Goal: Task Accomplishment & Management: Manage account settings

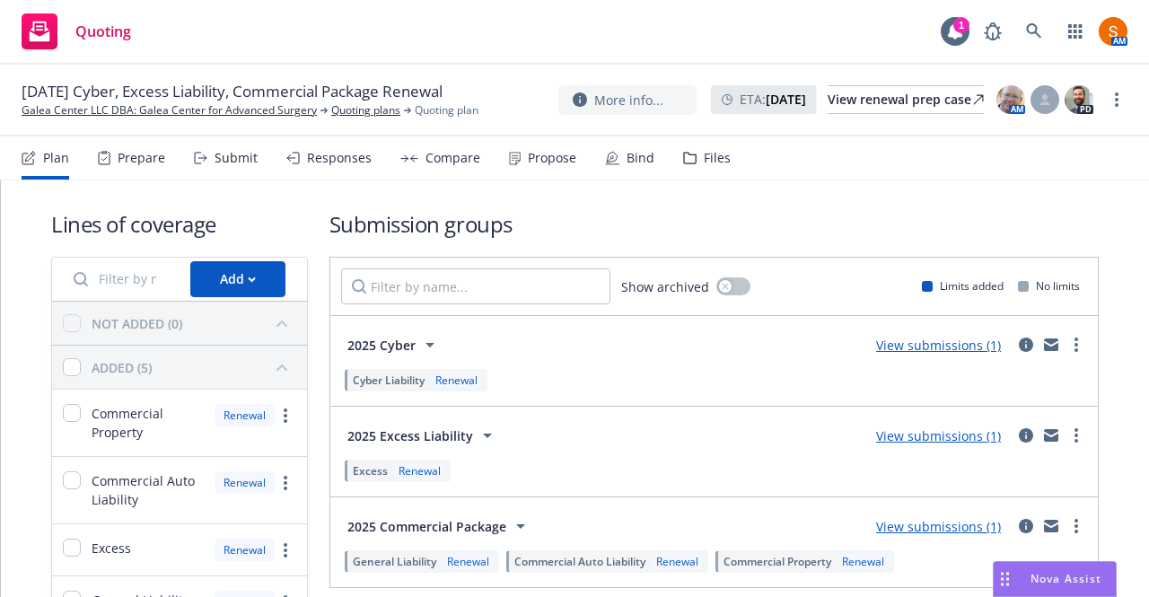
click at [541, 153] on div "Propose" at bounding box center [552, 158] width 48 height 14
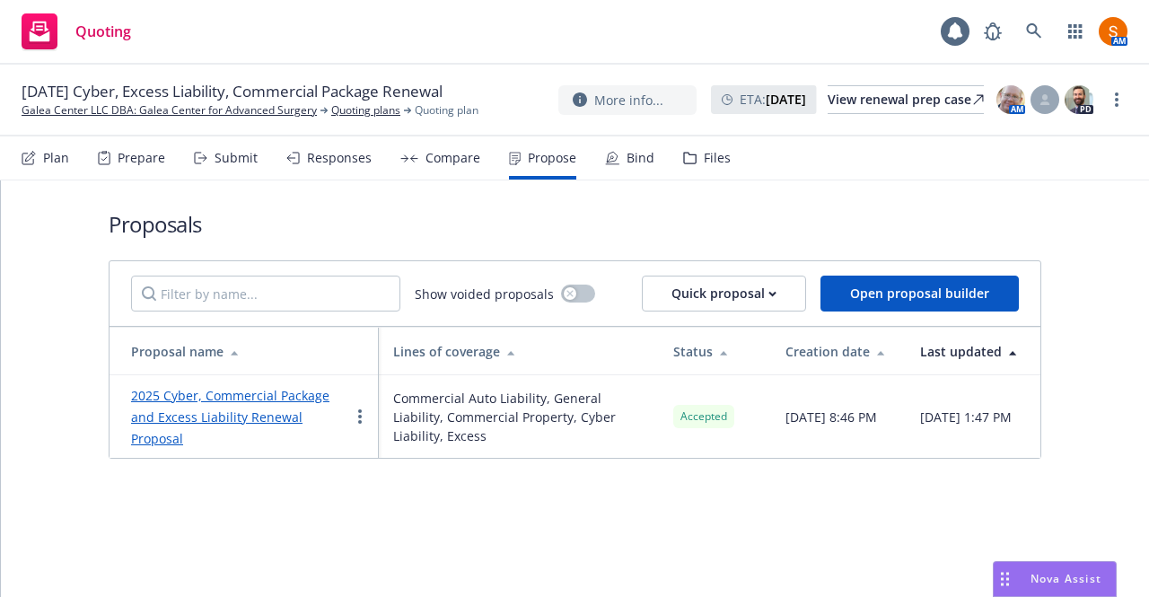
click at [632, 156] on div "Bind" at bounding box center [641, 158] width 28 height 14
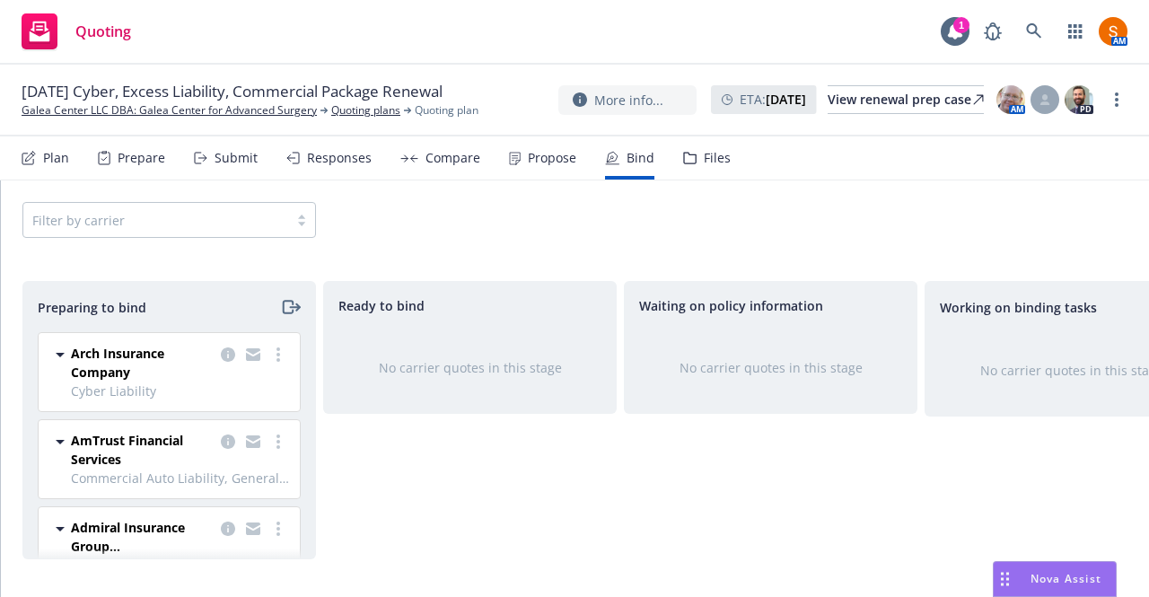
click at [528, 157] on div "Propose" at bounding box center [552, 158] width 48 height 14
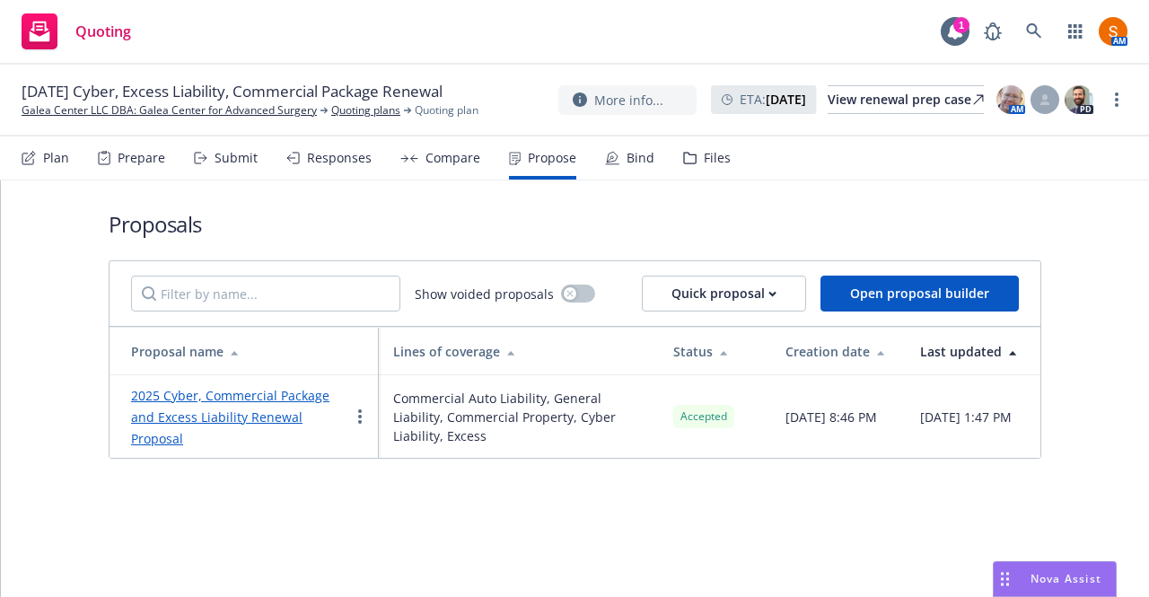
click at [648, 169] on div "Plan Prepare Submit Responses Compare Propose Bind Files" at bounding box center [376, 157] width 709 height 43
click at [627, 155] on div "Bind" at bounding box center [641, 158] width 28 height 14
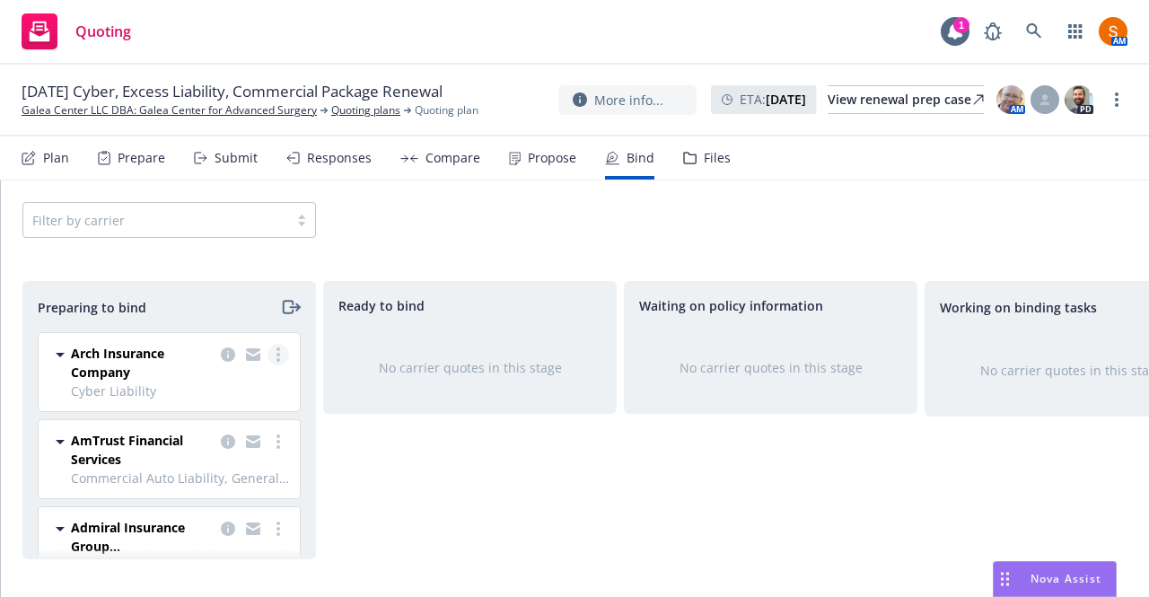
click at [276, 358] on circle "more" at bounding box center [278, 360] width 4 height 4
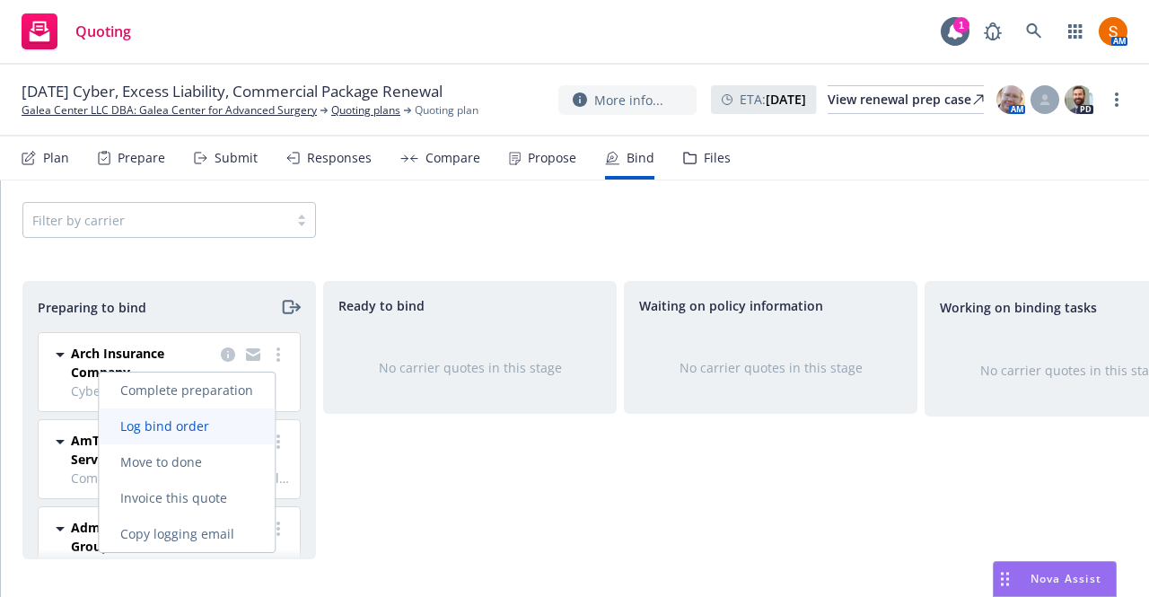
click at [206, 427] on span "Log bind order" at bounding box center [165, 425] width 132 height 17
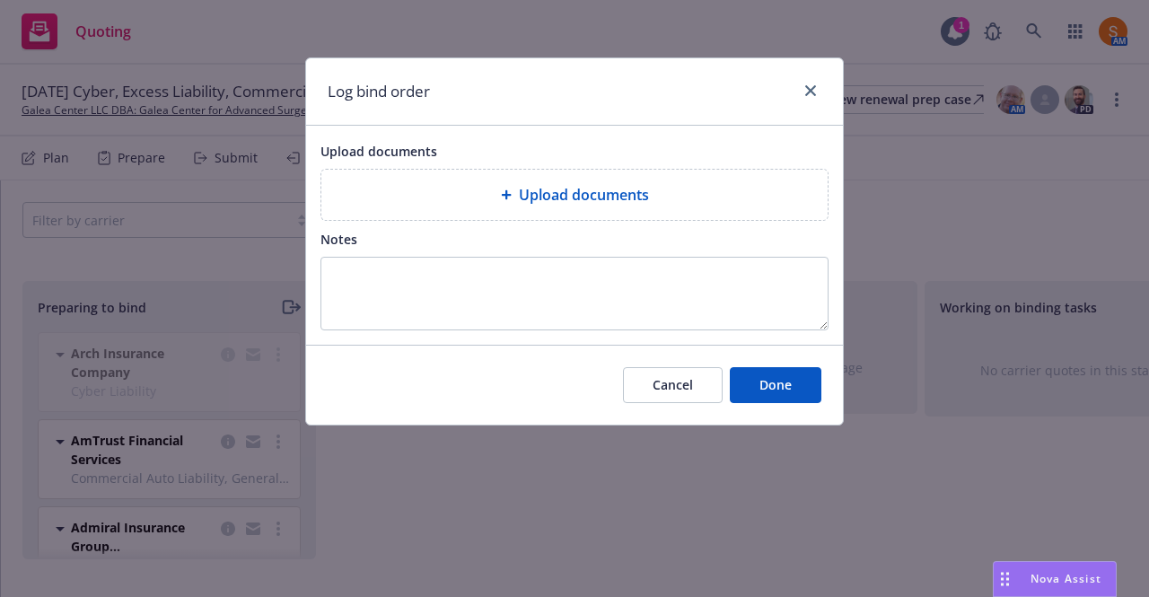
click at [607, 197] on span "Upload documents" at bounding box center [584, 195] width 130 height 22
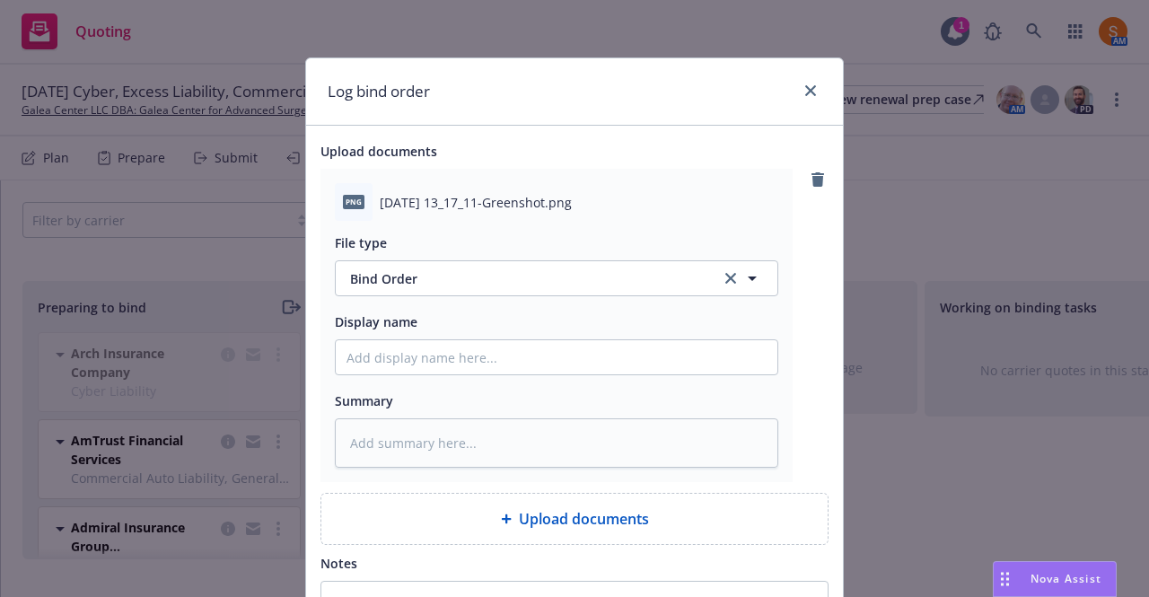
scroll to position [207, 0]
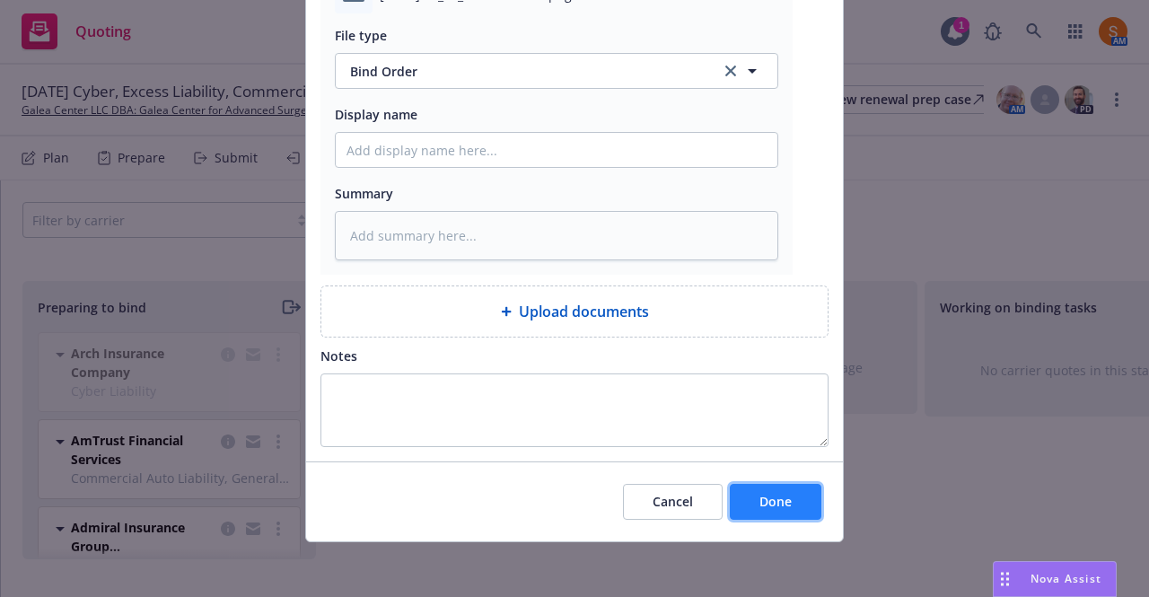
click at [763, 496] on span "Done" at bounding box center [775, 501] width 32 height 17
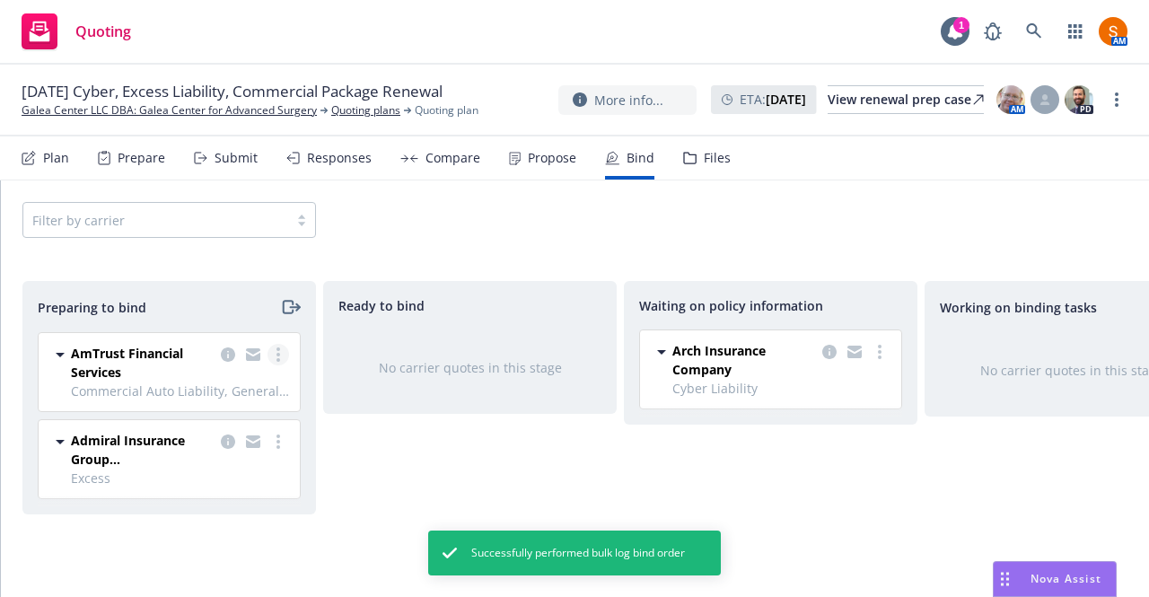
click at [271, 348] on link "more" at bounding box center [278, 355] width 22 height 22
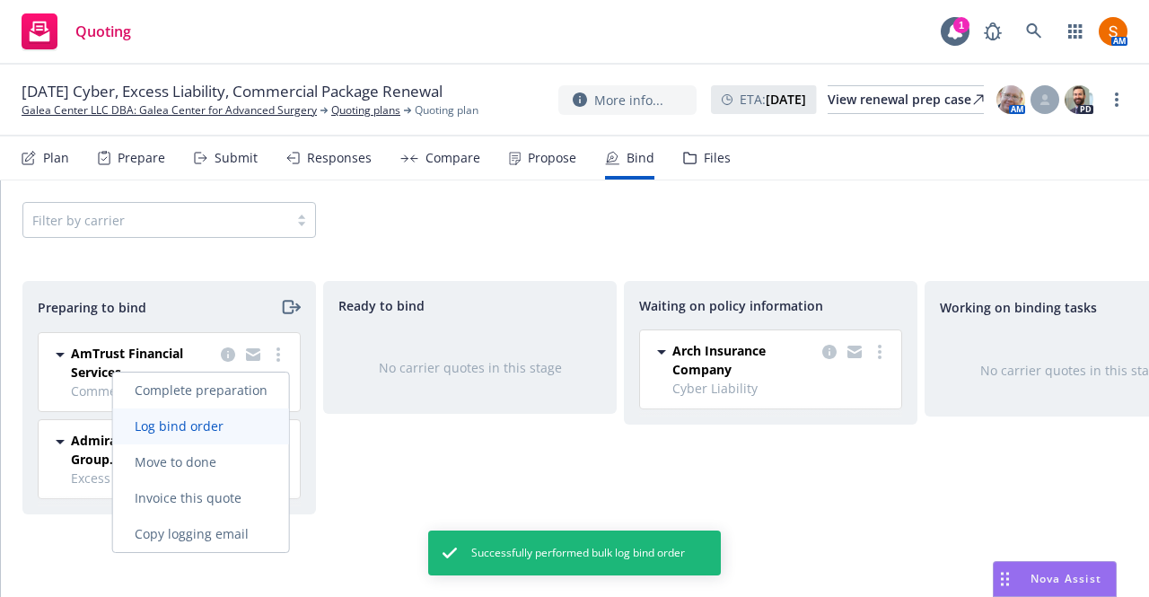
click at [223, 436] on link "Log bind order" at bounding box center [201, 426] width 176 height 36
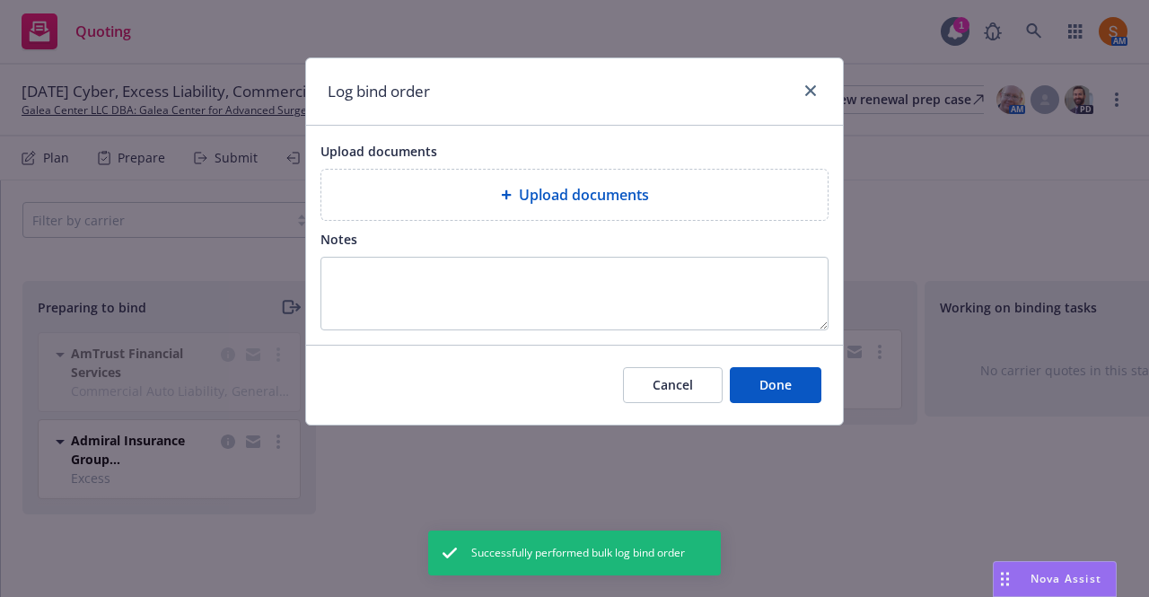
click at [535, 186] on span "Upload documents" at bounding box center [584, 195] width 130 height 22
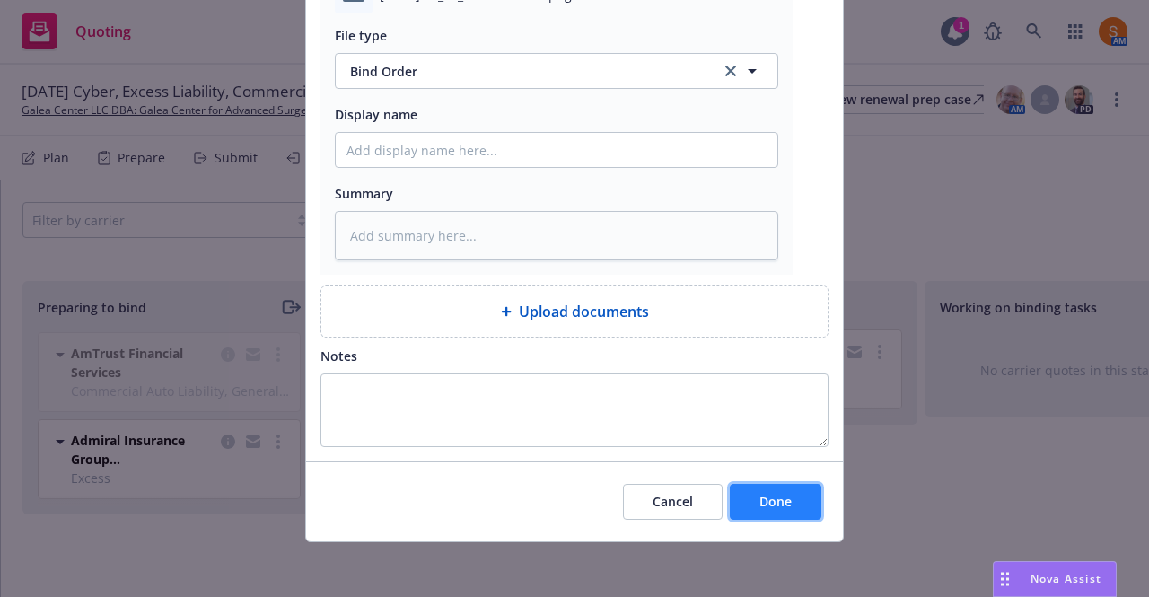
click at [777, 509] on button "Done" at bounding box center [776, 502] width 92 height 36
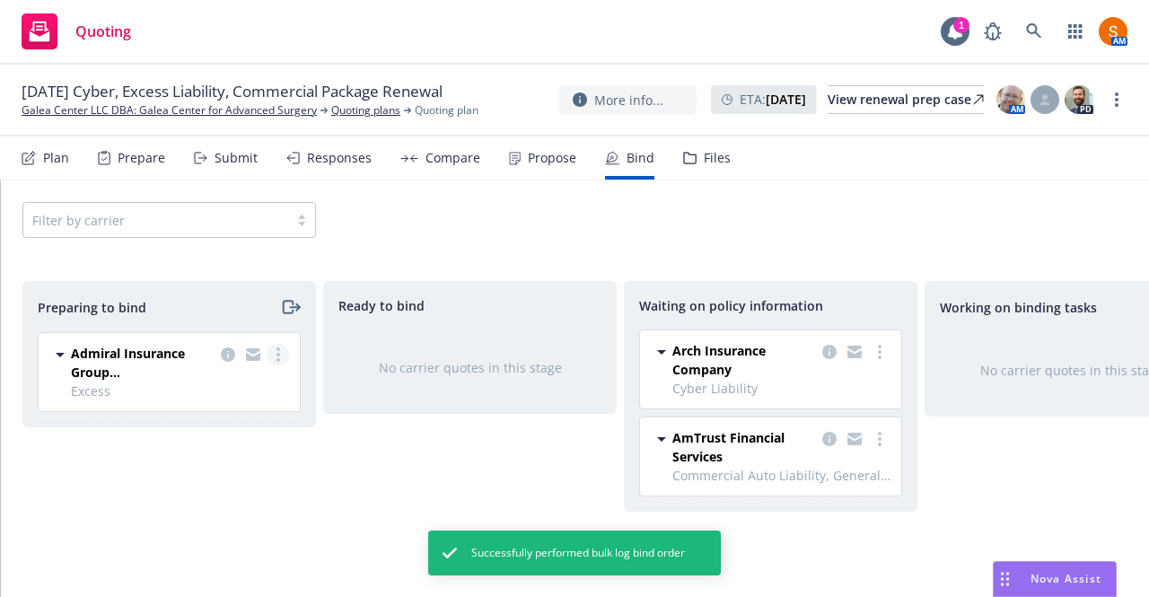
click at [273, 346] on link "more" at bounding box center [278, 355] width 22 height 22
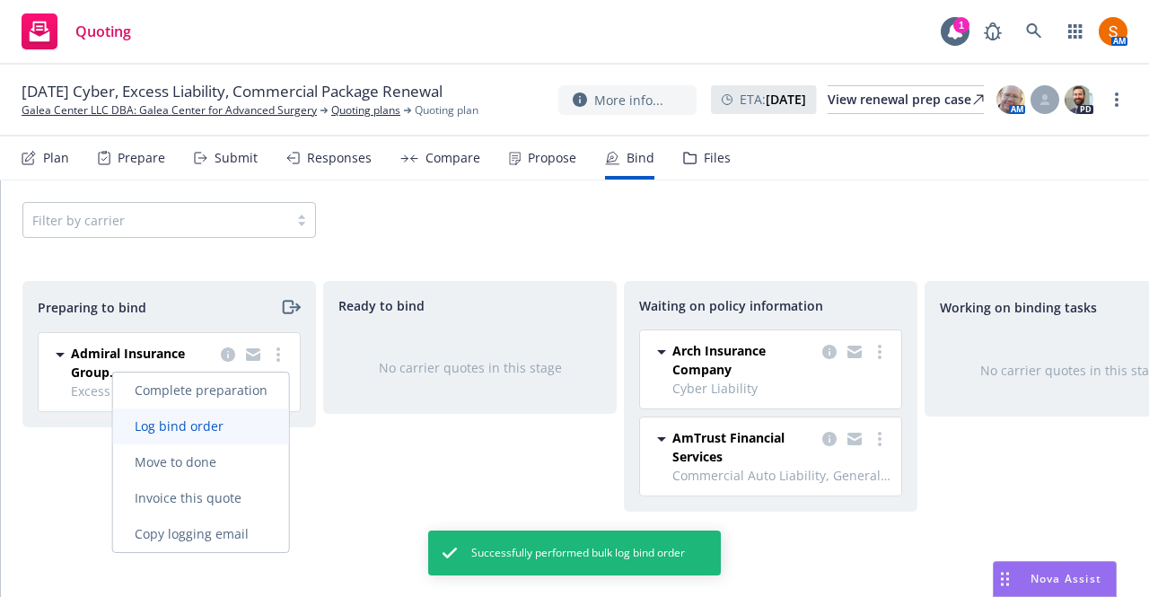
click at [226, 430] on span "Log bind order" at bounding box center [179, 425] width 132 height 17
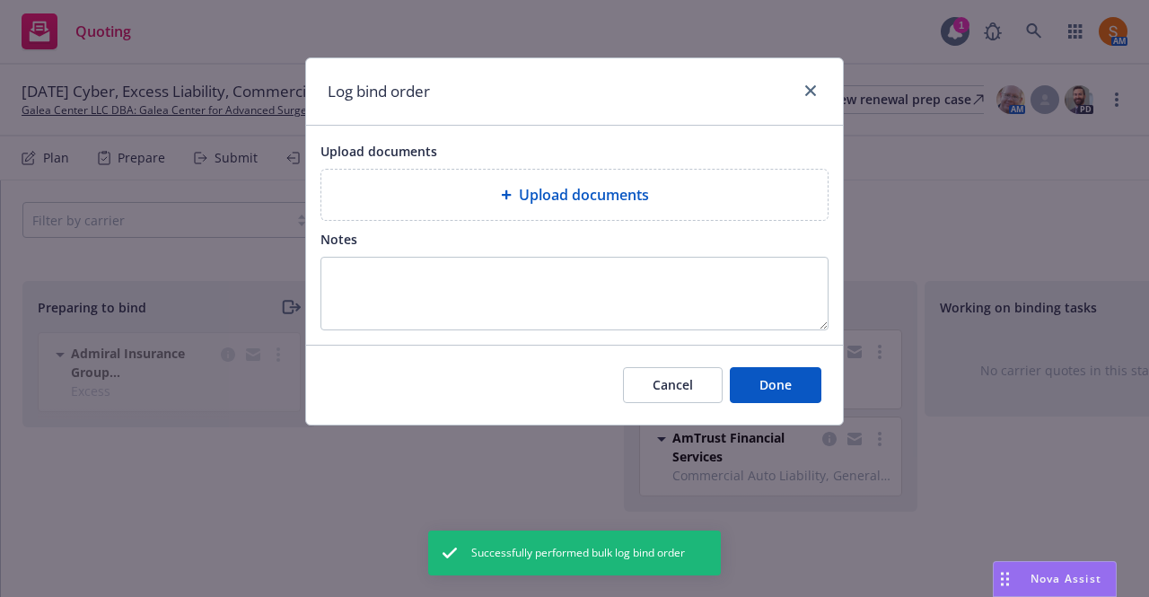
click at [576, 185] on span "Upload documents" at bounding box center [584, 195] width 130 height 22
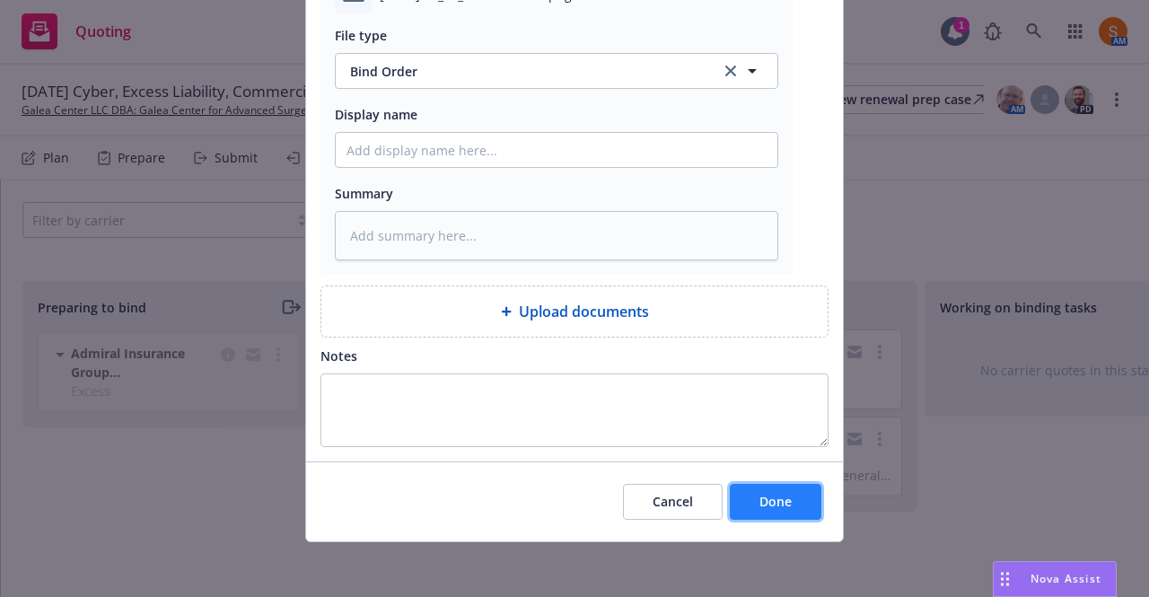
click at [752, 484] on button "Done" at bounding box center [776, 502] width 92 height 36
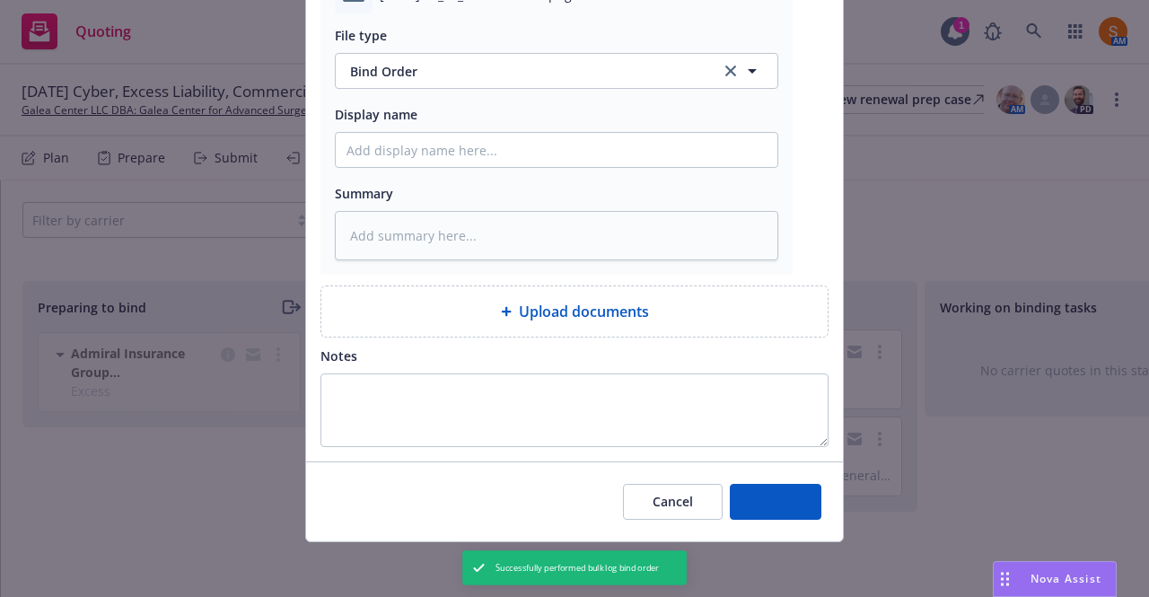
type textarea "x"
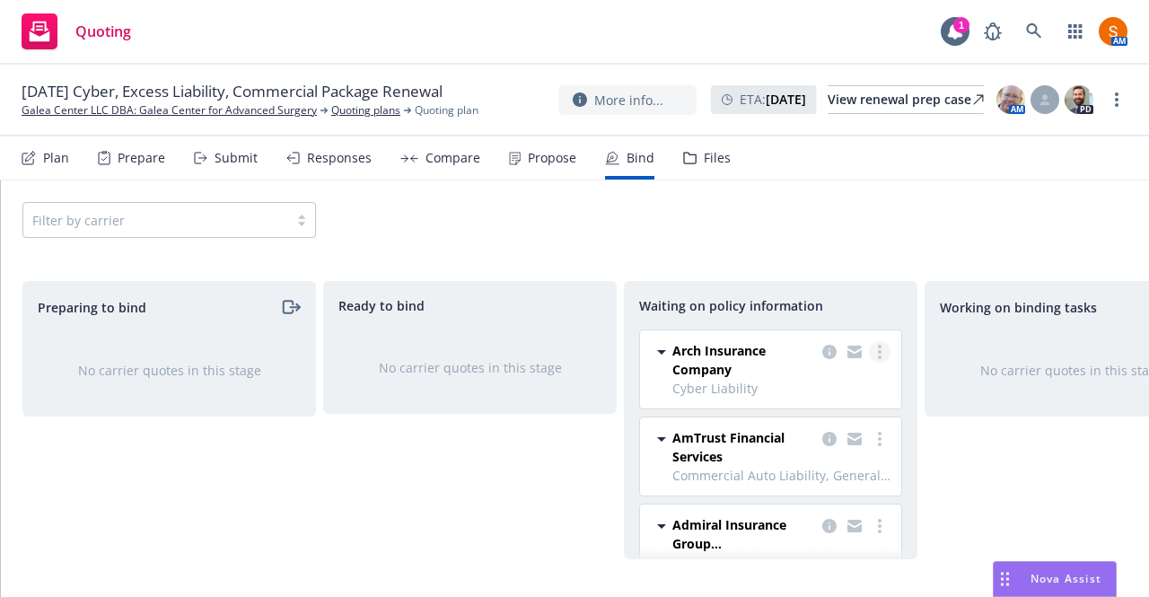
click at [869, 351] on link "more" at bounding box center [880, 352] width 22 height 22
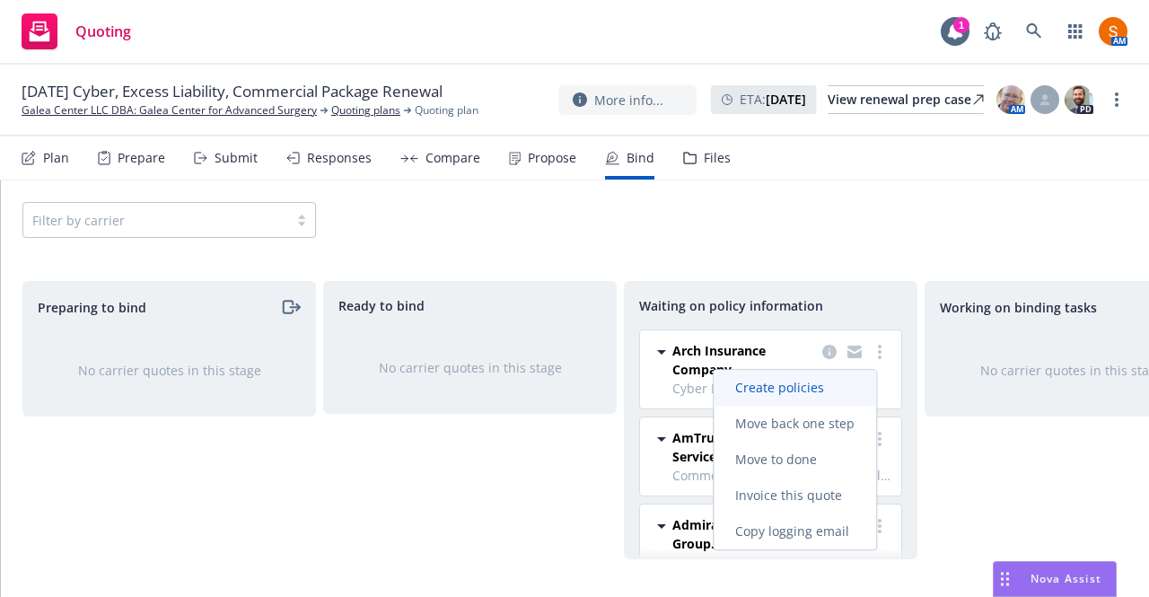
click at [788, 390] on span "Create policies" at bounding box center [780, 387] width 132 height 17
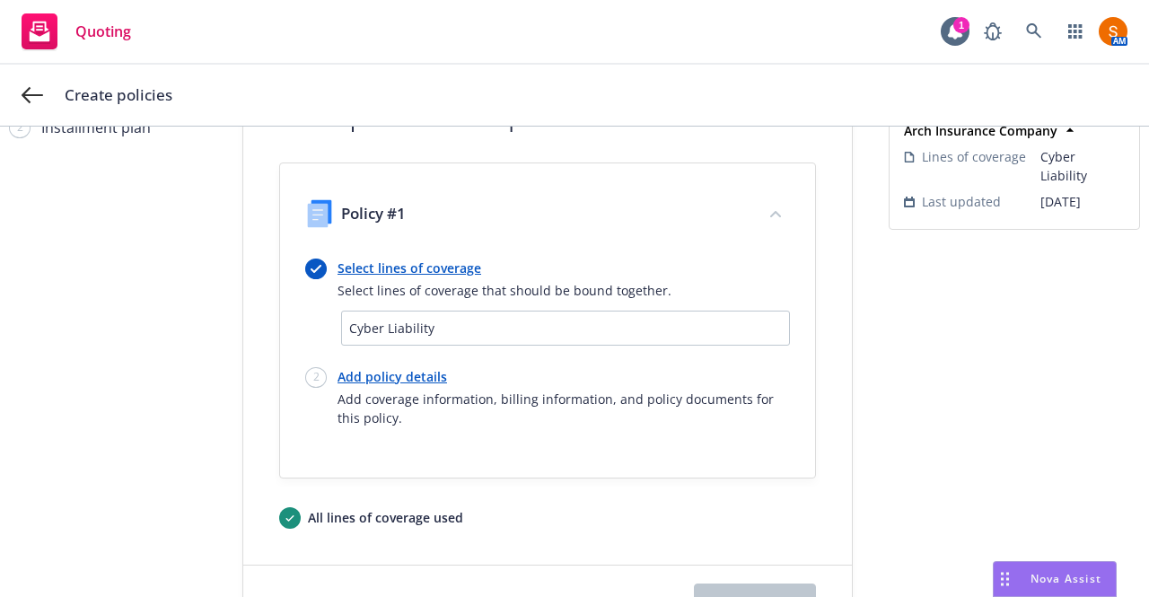
scroll to position [83, 0]
click at [413, 378] on link "Add policy details" at bounding box center [563, 375] width 452 height 19
select select "12"
select select "CA"
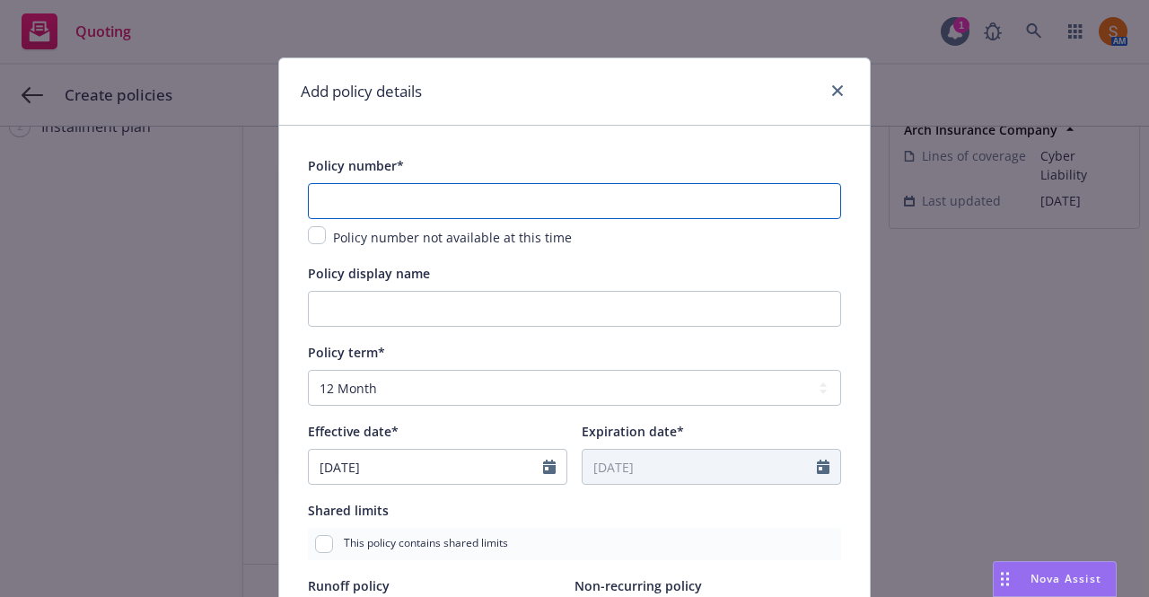
paste input "C-4LPY-066193-CYBER-2025"
click at [429, 195] on input "text" at bounding box center [574, 201] width 533 height 36
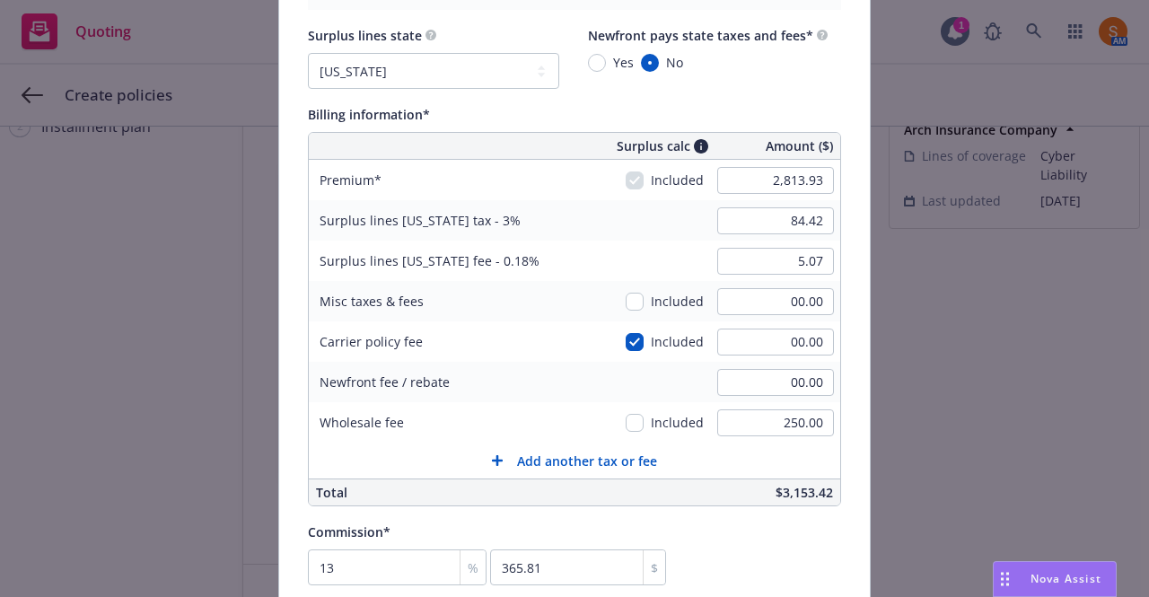
scroll to position [1079, 0]
type input "C-4LPY-066193-CYBER-2025"
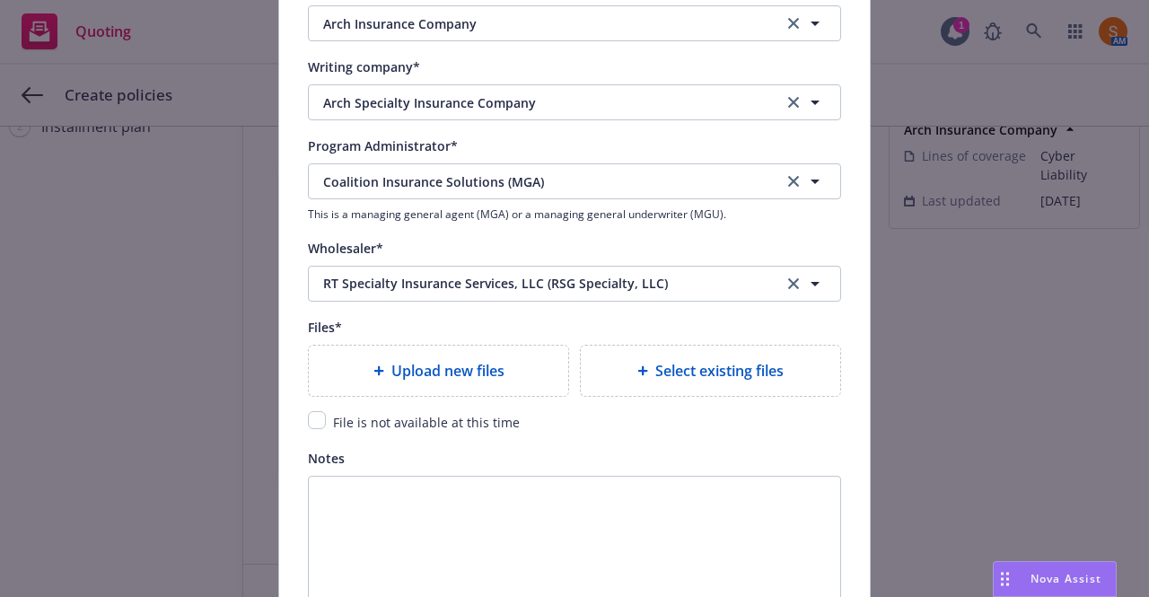
scroll to position [1890, 0]
click at [420, 363] on span "Upload new files" at bounding box center [447, 369] width 113 height 22
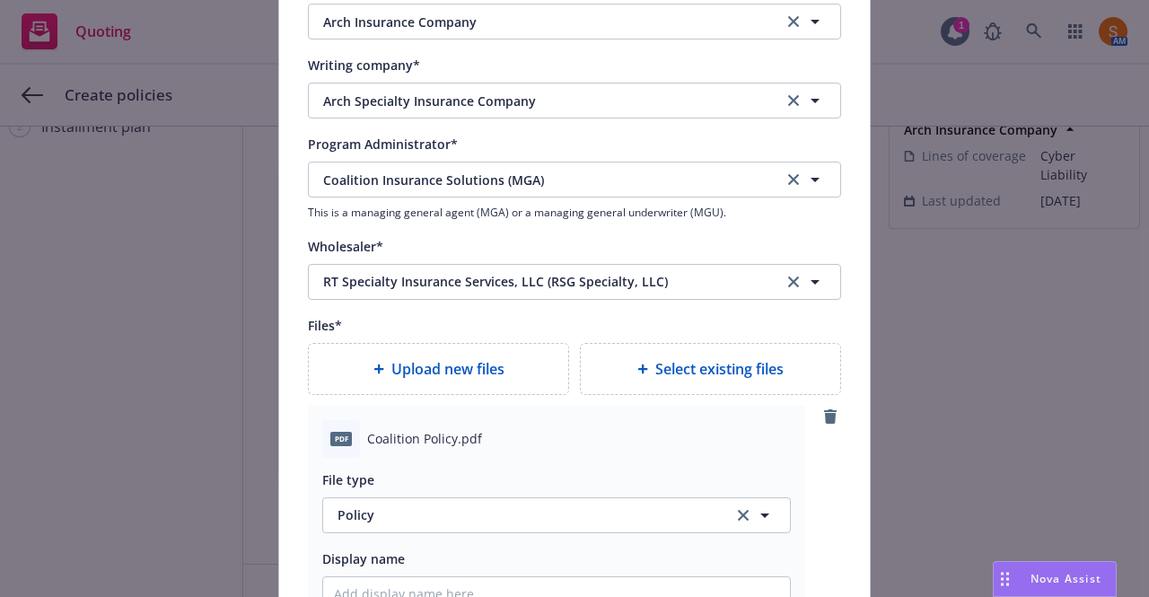
scroll to position [2388, 0]
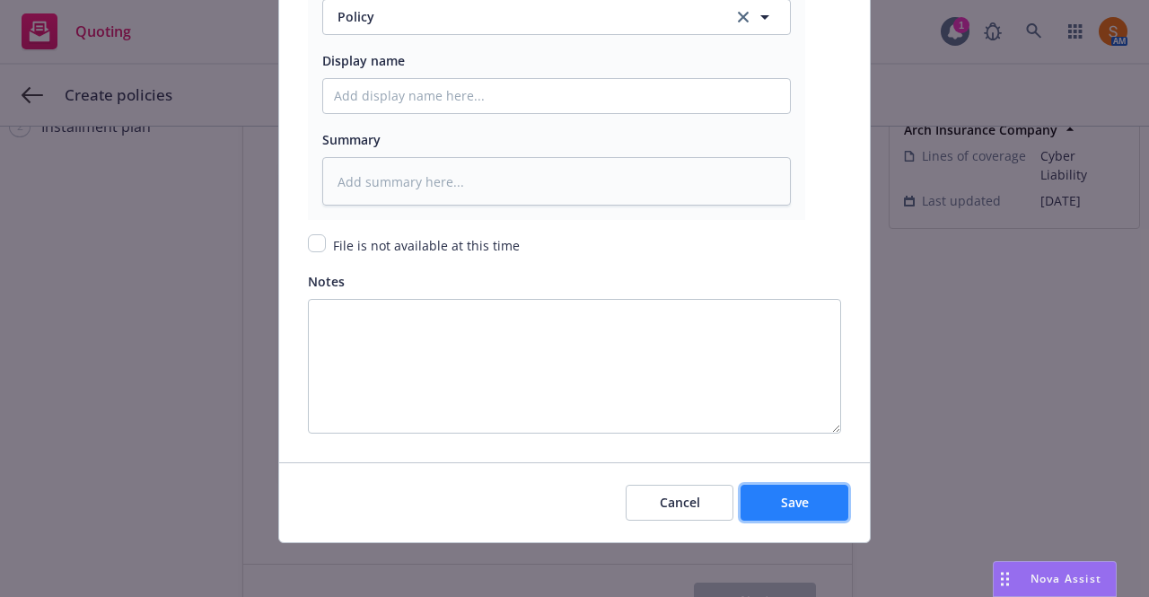
click at [784, 495] on span "Save" at bounding box center [795, 502] width 28 height 17
type textarea "x"
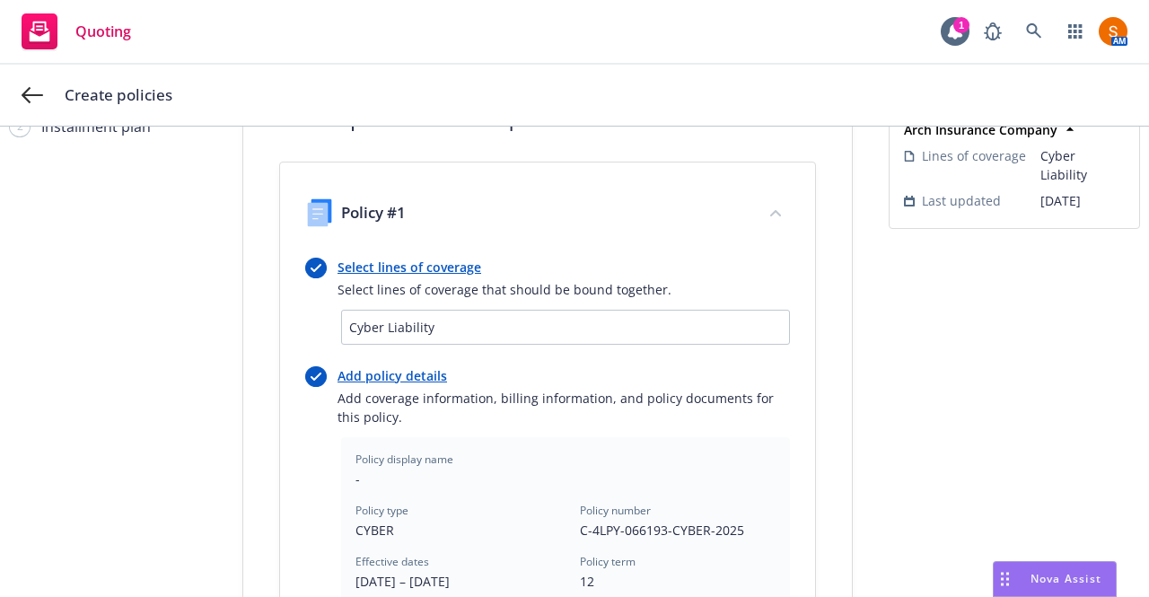
scroll to position [679, 0]
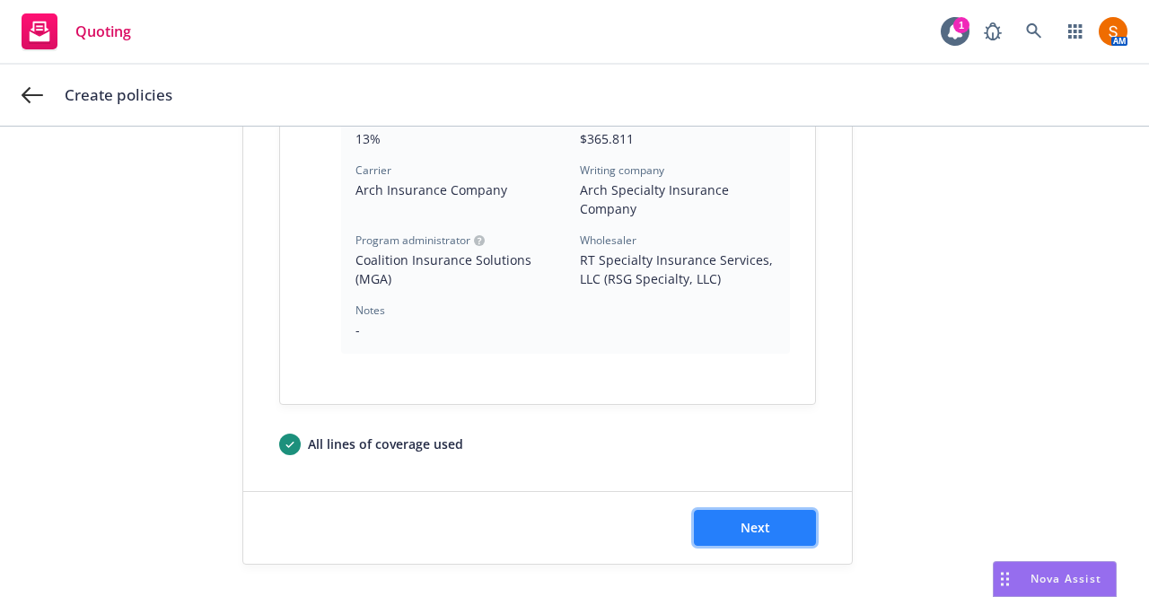
click at [753, 536] on button "Next" at bounding box center [755, 528] width 122 height 36
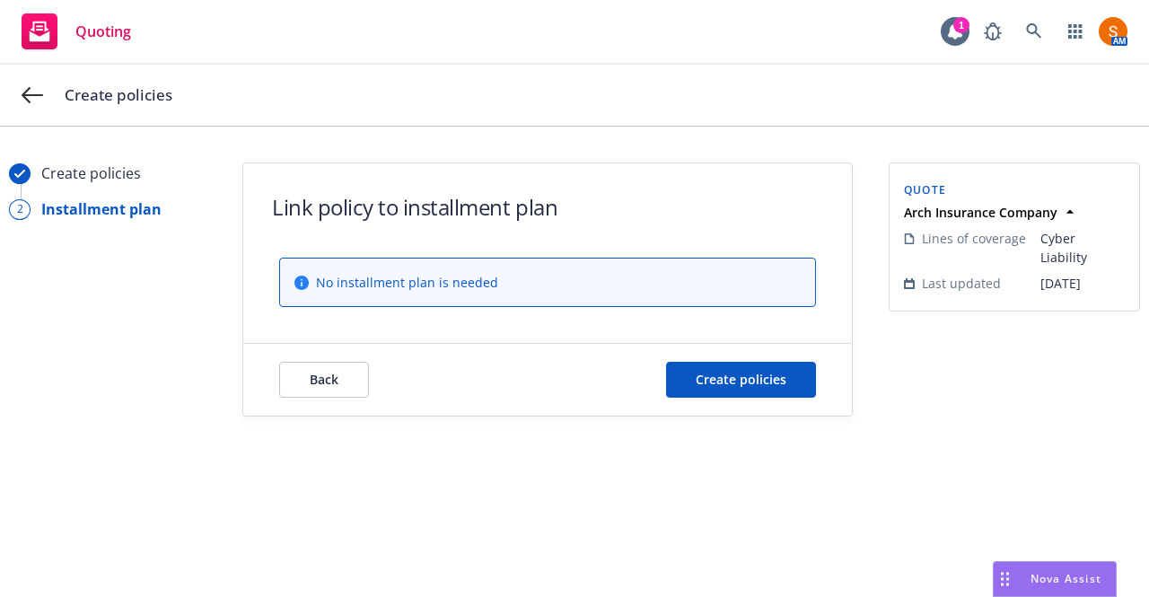
scroll to position [0, 0]
click at [758, 367] on button "Create policies" at bounding box center [741, 380] width 150 height 36
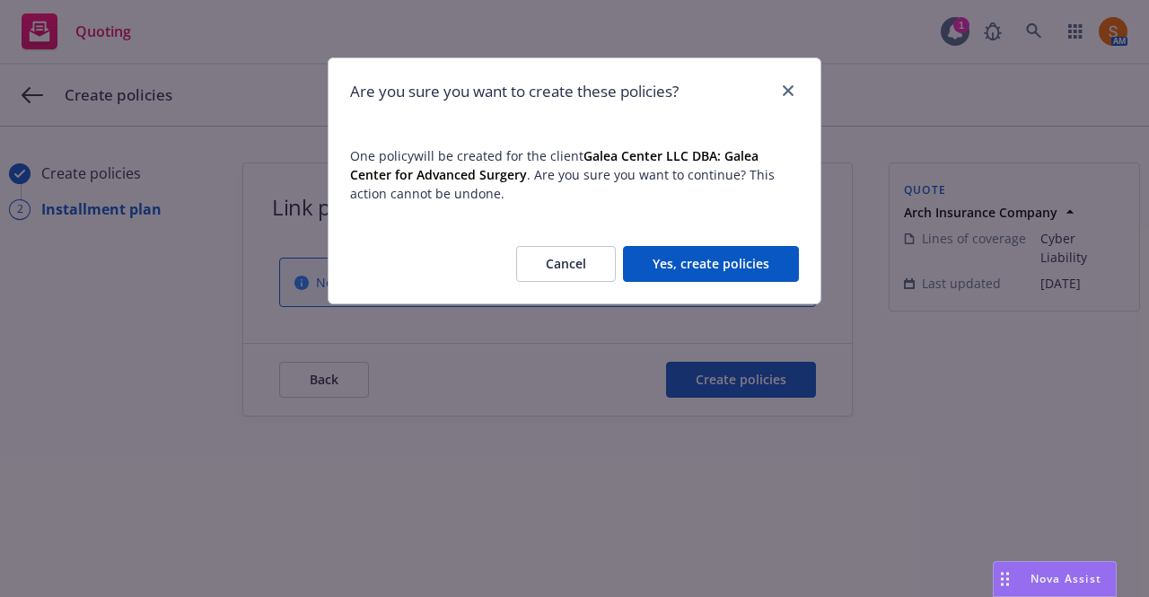
click at [716, 270] on button "Yes, create policies" at bounding box center [711, 264] width 176 height 36
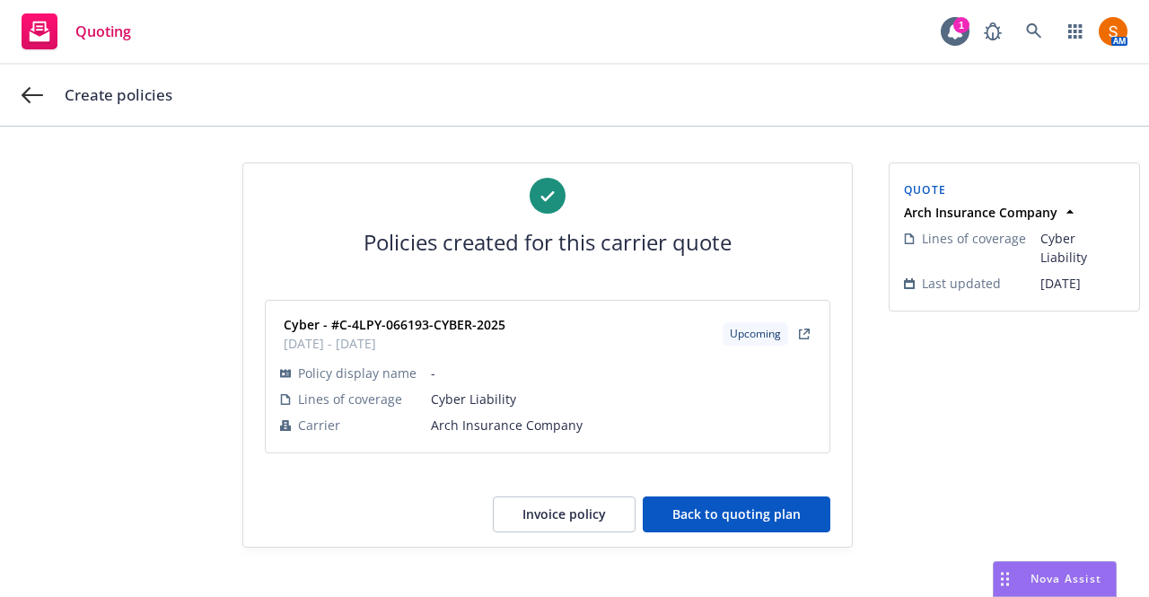
click at [732, 513] on button "Back to quoting plan" at bounding box center [737, 514] width 188 height 36
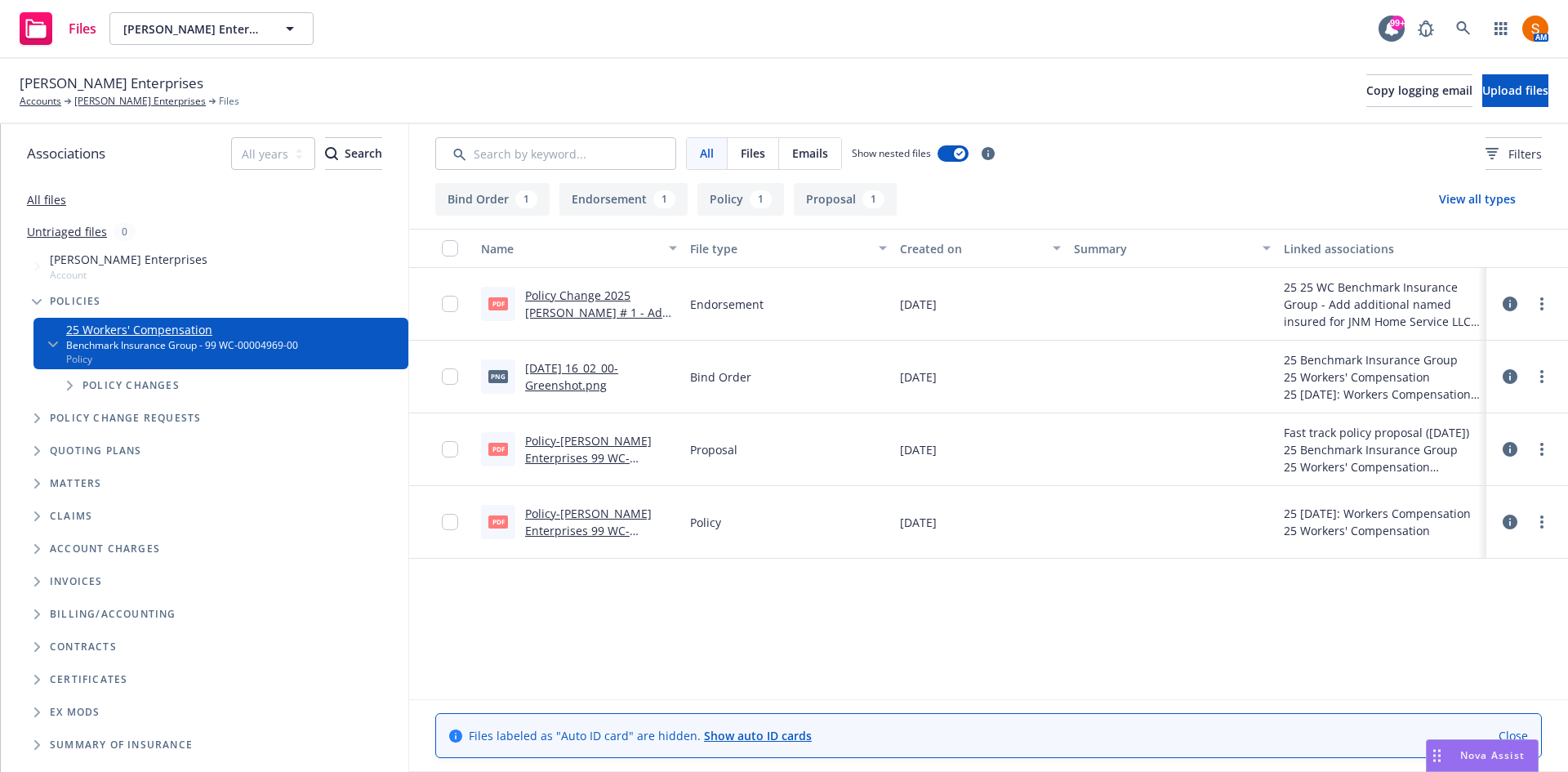
click at [602, 508] on link "Policy-[PERSON_NAME] Enterprises 99 WC-00004969-00.pdf" at bounding box center [588, 531] width 126 height 50
click at [1472, 28] on link at bounding box center [1463, 28] width 33 height 33
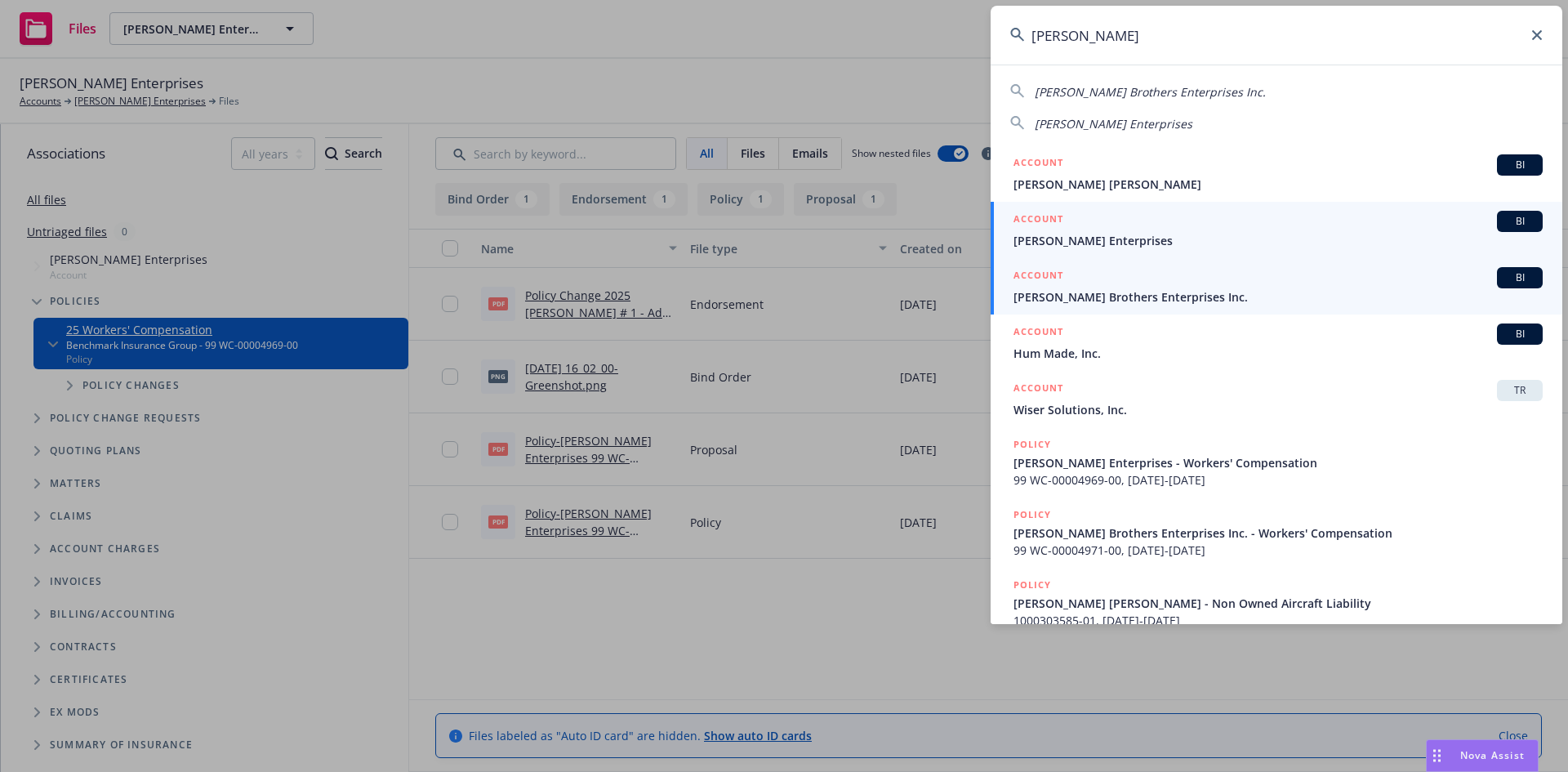
type input "[PERSON_NAME]"
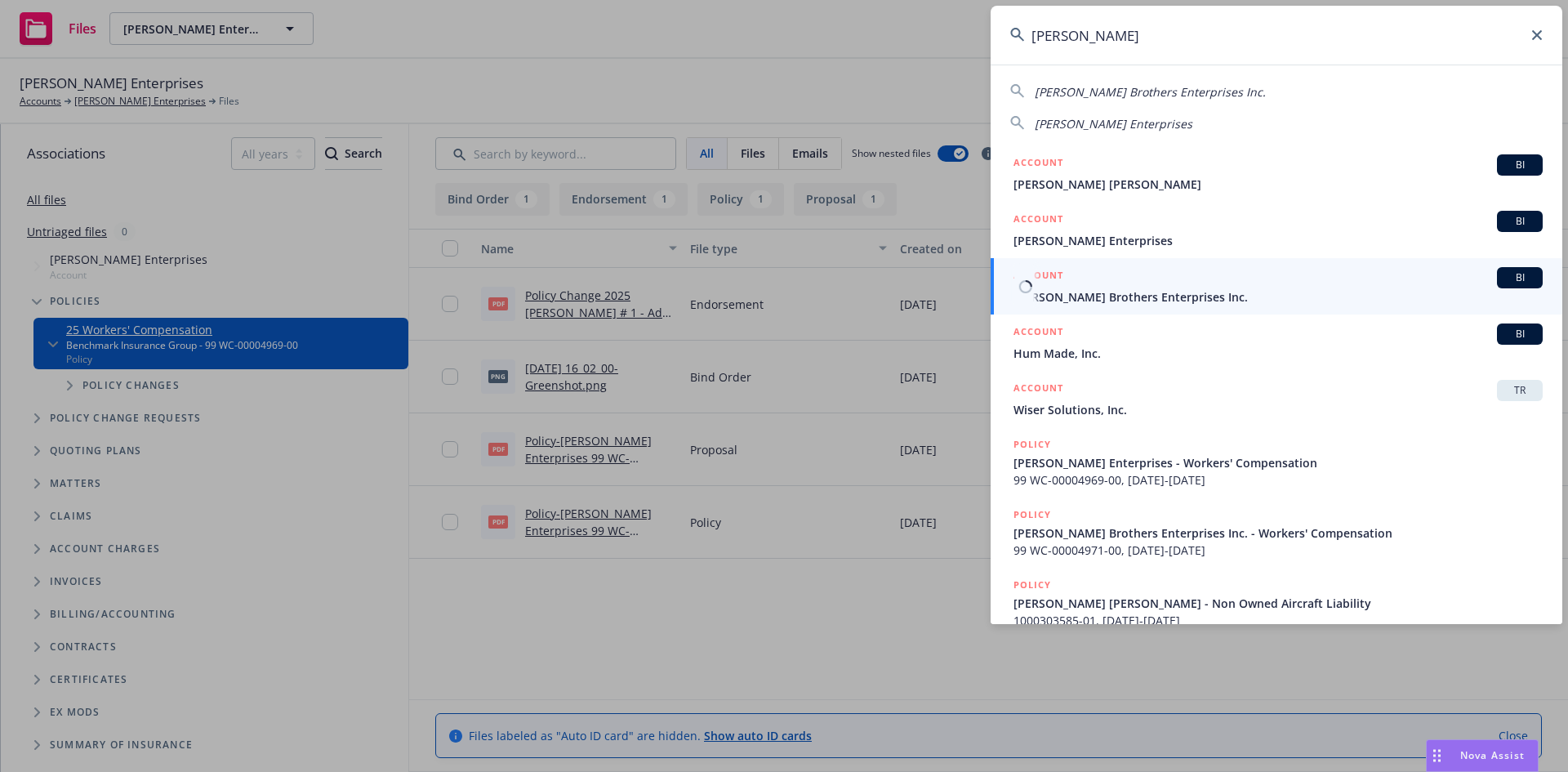
click at [1116, 298] on span "[PERSON_NAME] Brothers Enterprises Inc." at bounding box center [1279, 297] width 530 height 17
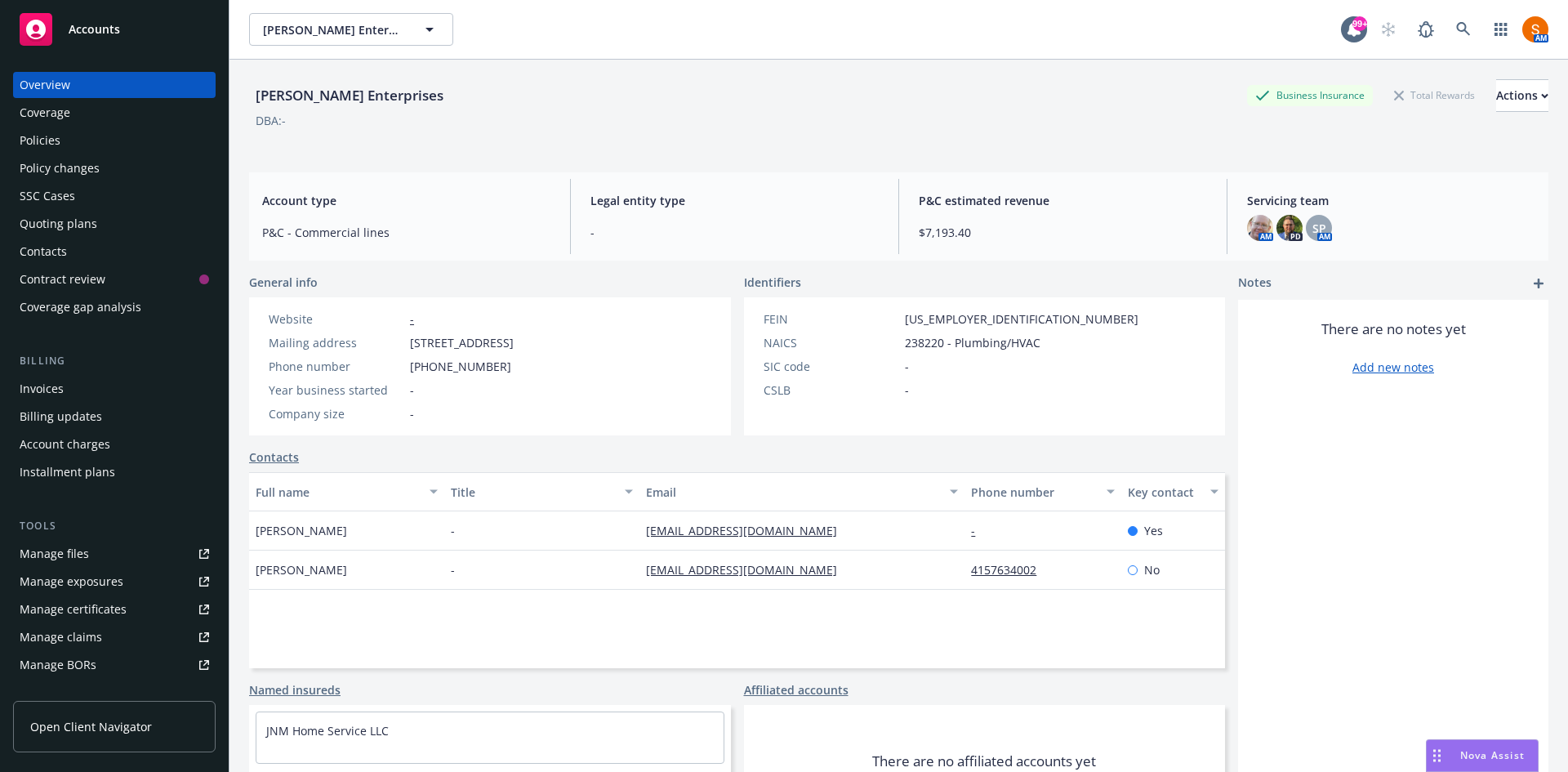
click at [136, 381] on div "Invoices" at bounding box center [115, 389] width 189 height 26
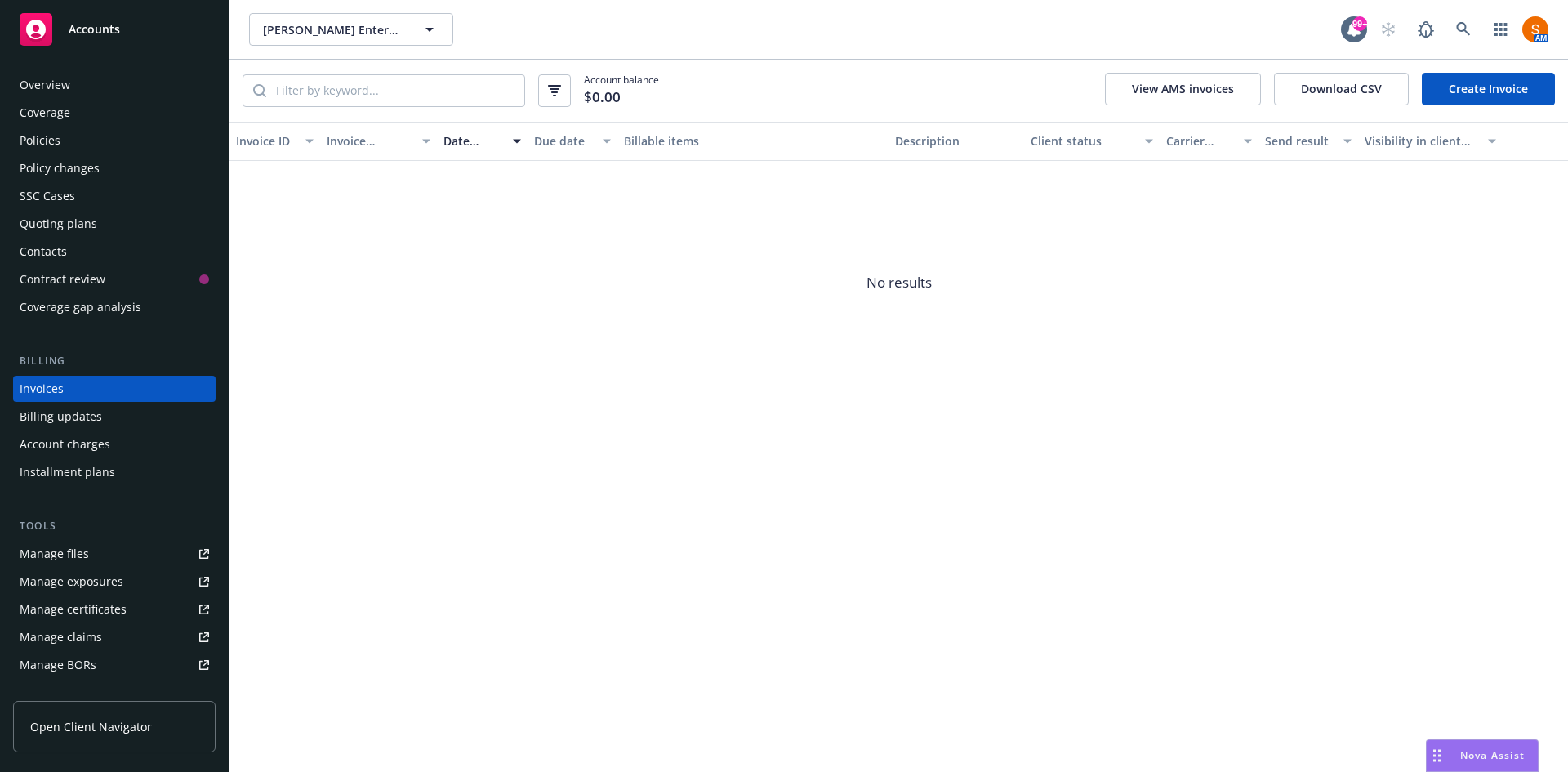
click at [63, 134] on div "Policies" at bounding box center [115, 140] width 189 height 26
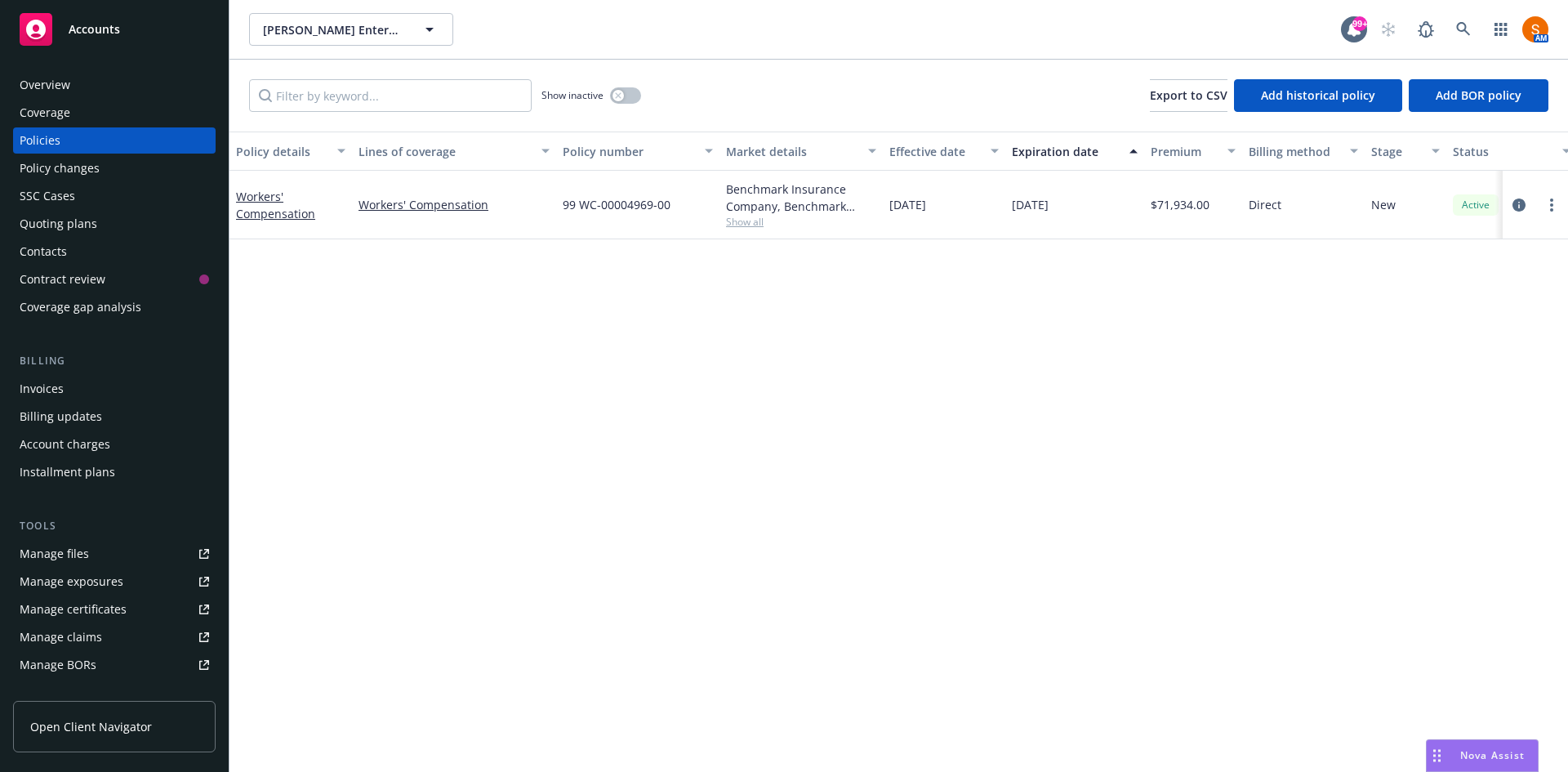
click at [91, 420] on div "Billing updates" at bounding box center [61, 416] width 83 height 26
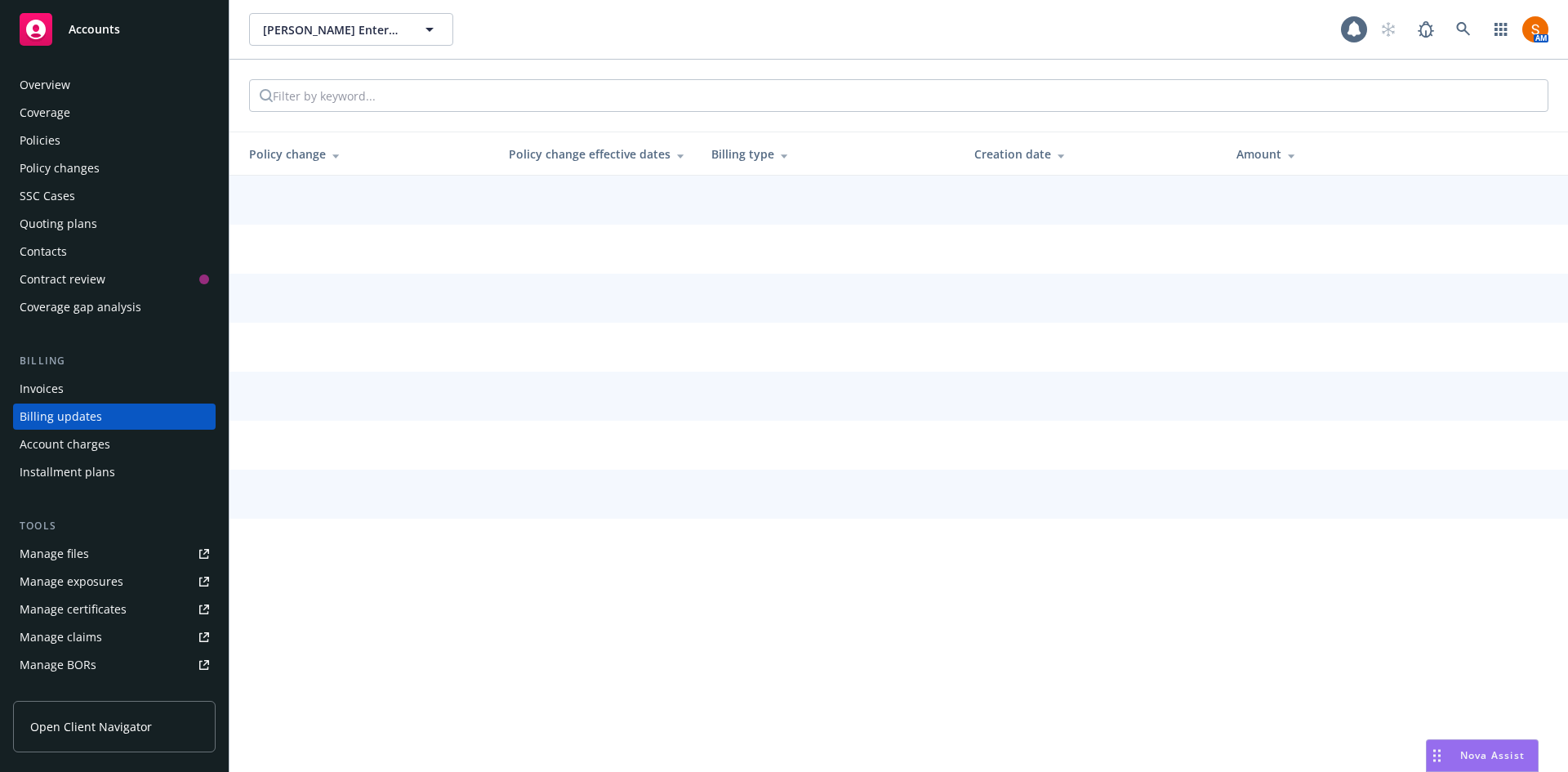
scroll to position [5, 0]
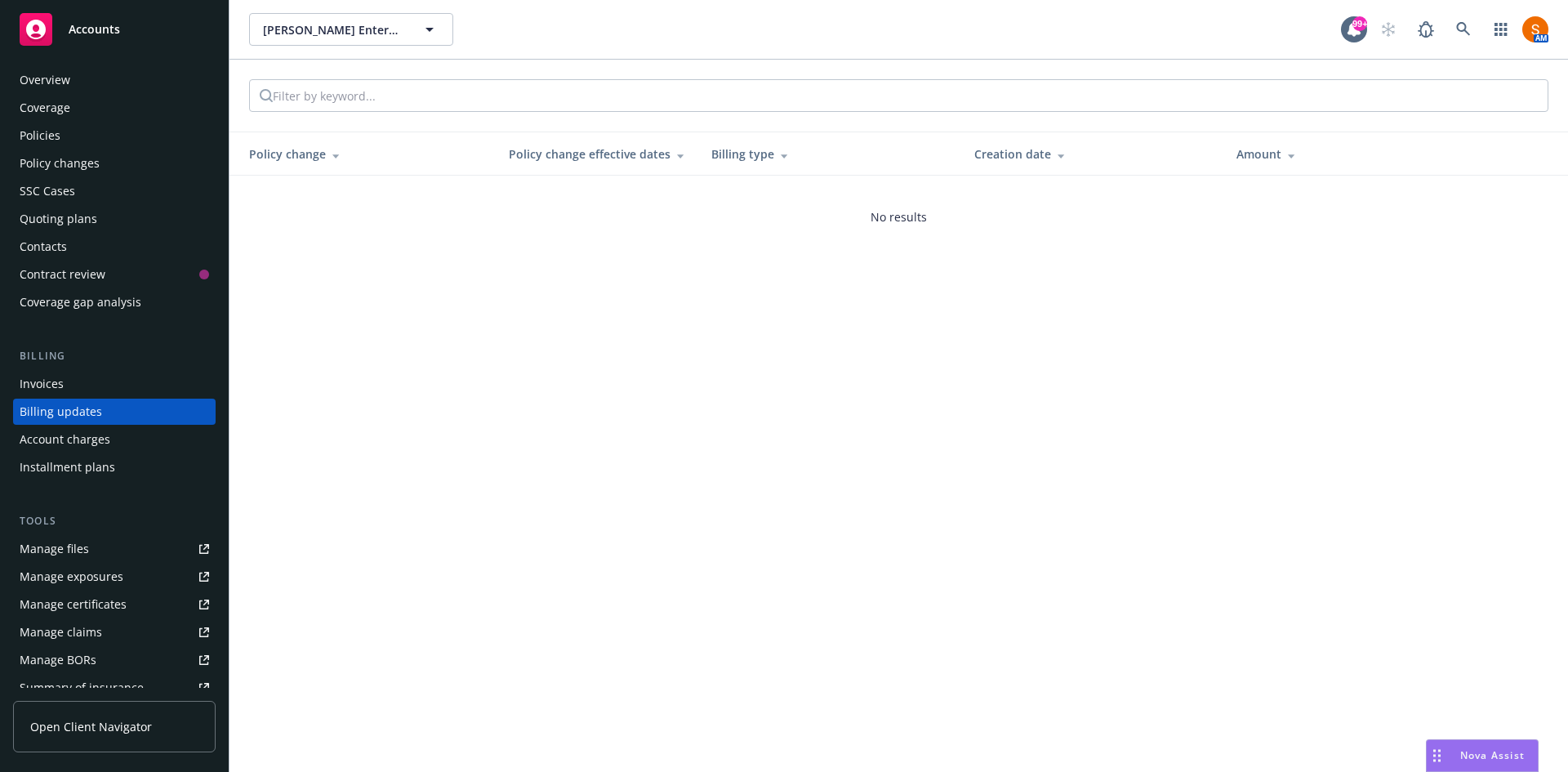
click at [73, 438] on div "Account charges" at bounding box center [66, 440] width 91 height 26
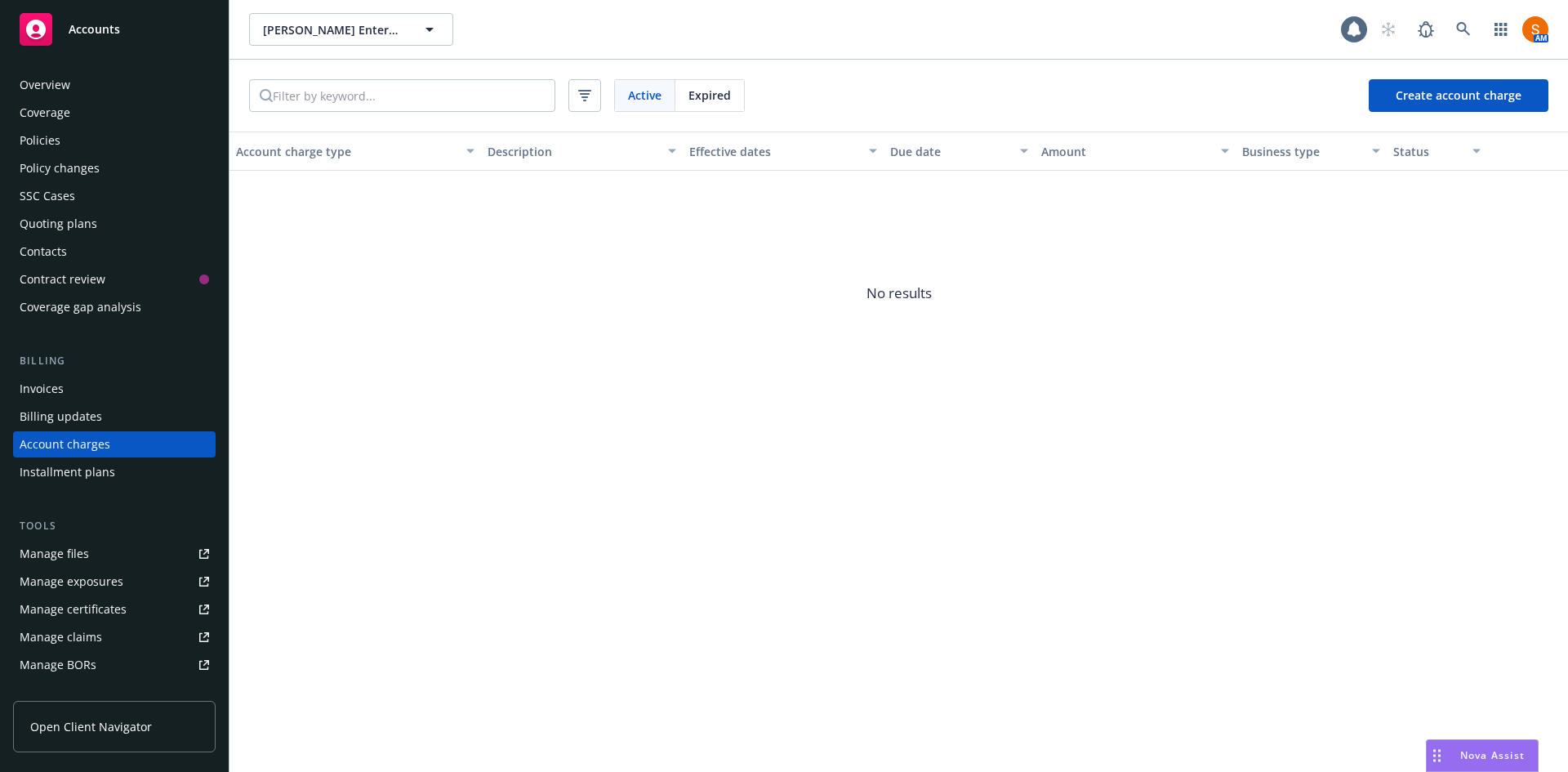
scroll to position [33, 0]
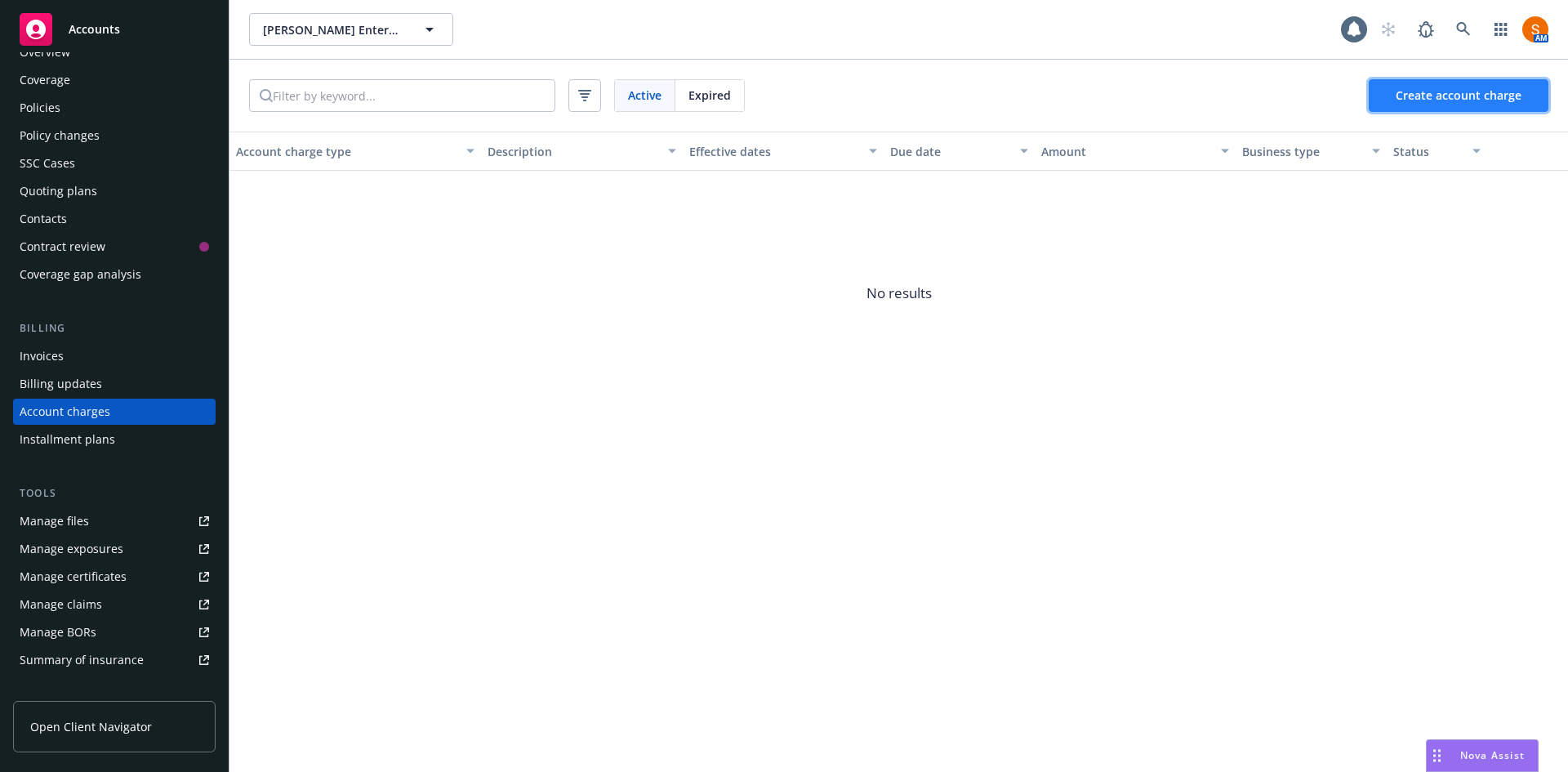
click at [1496, 93] on span "Create account charge" at bounding box center [1459, 95] width 126 height 15
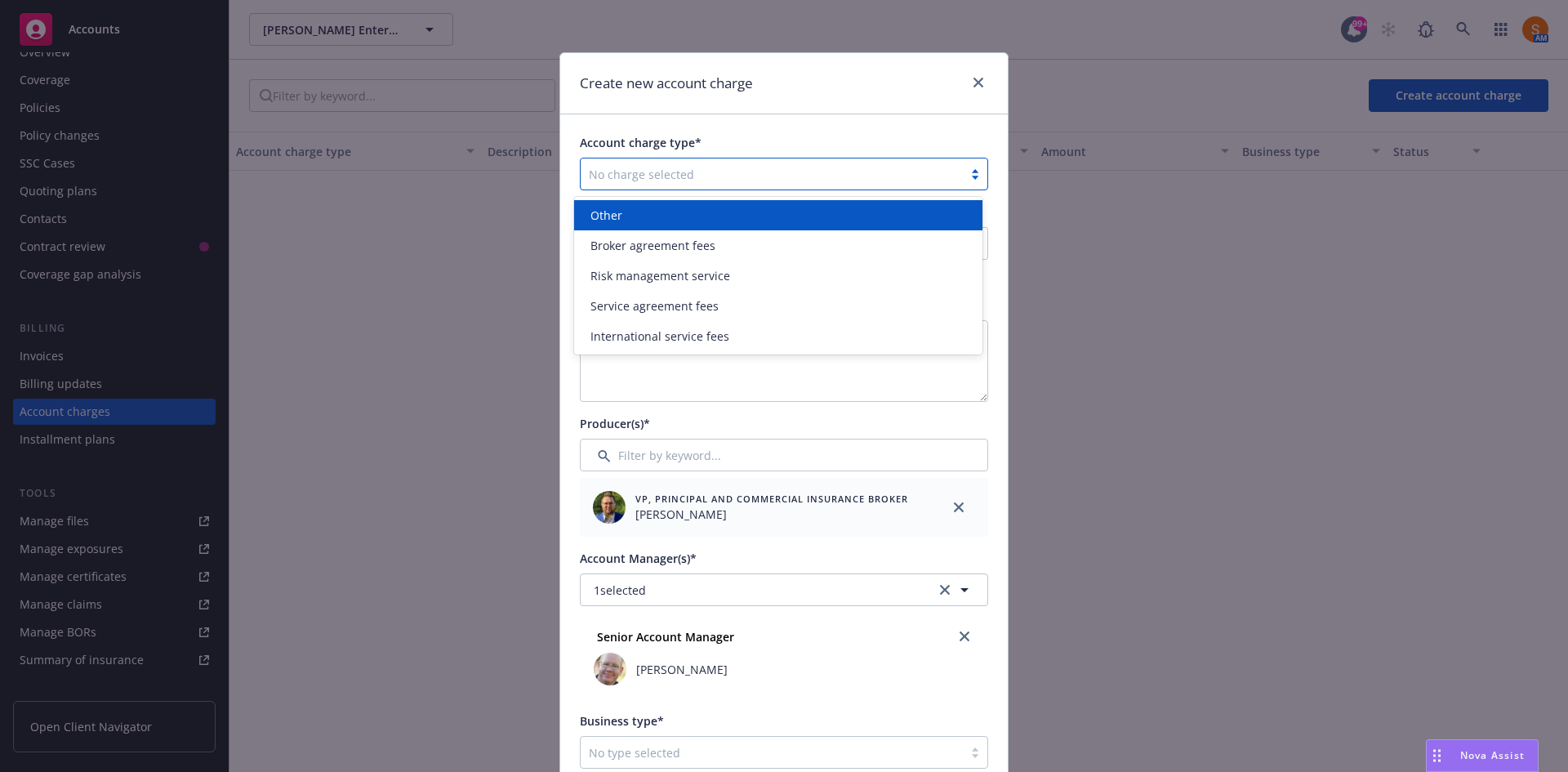
click at [740, 173] on div at bounding box center [772, 174] width 366 height 20
click at [693, 222] on div "Other" at bounding box center [778, 215] width 389 height 17
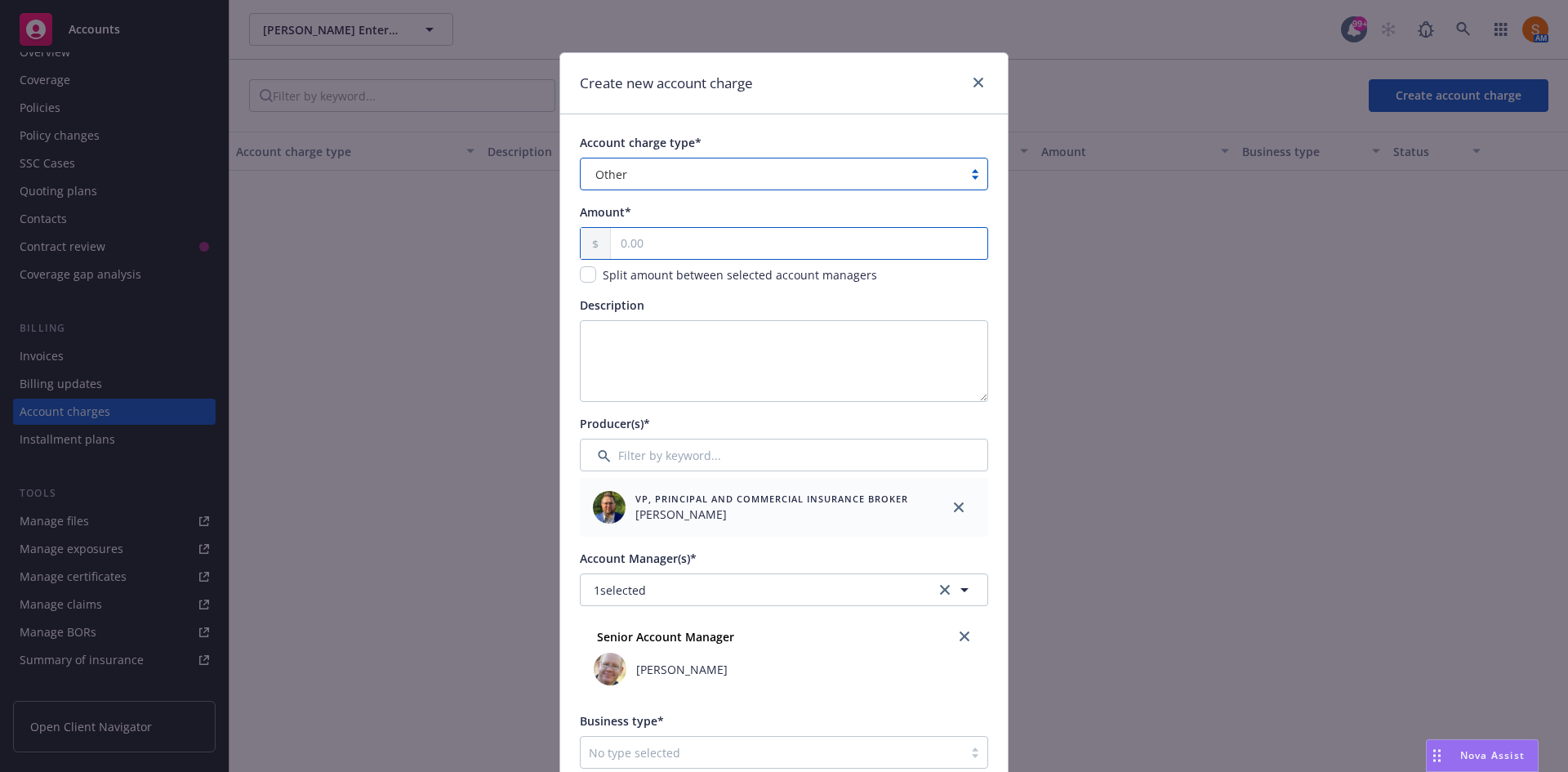
click at [660, 244] on input "text" at bounding box center [799, 243] width 377 height 31
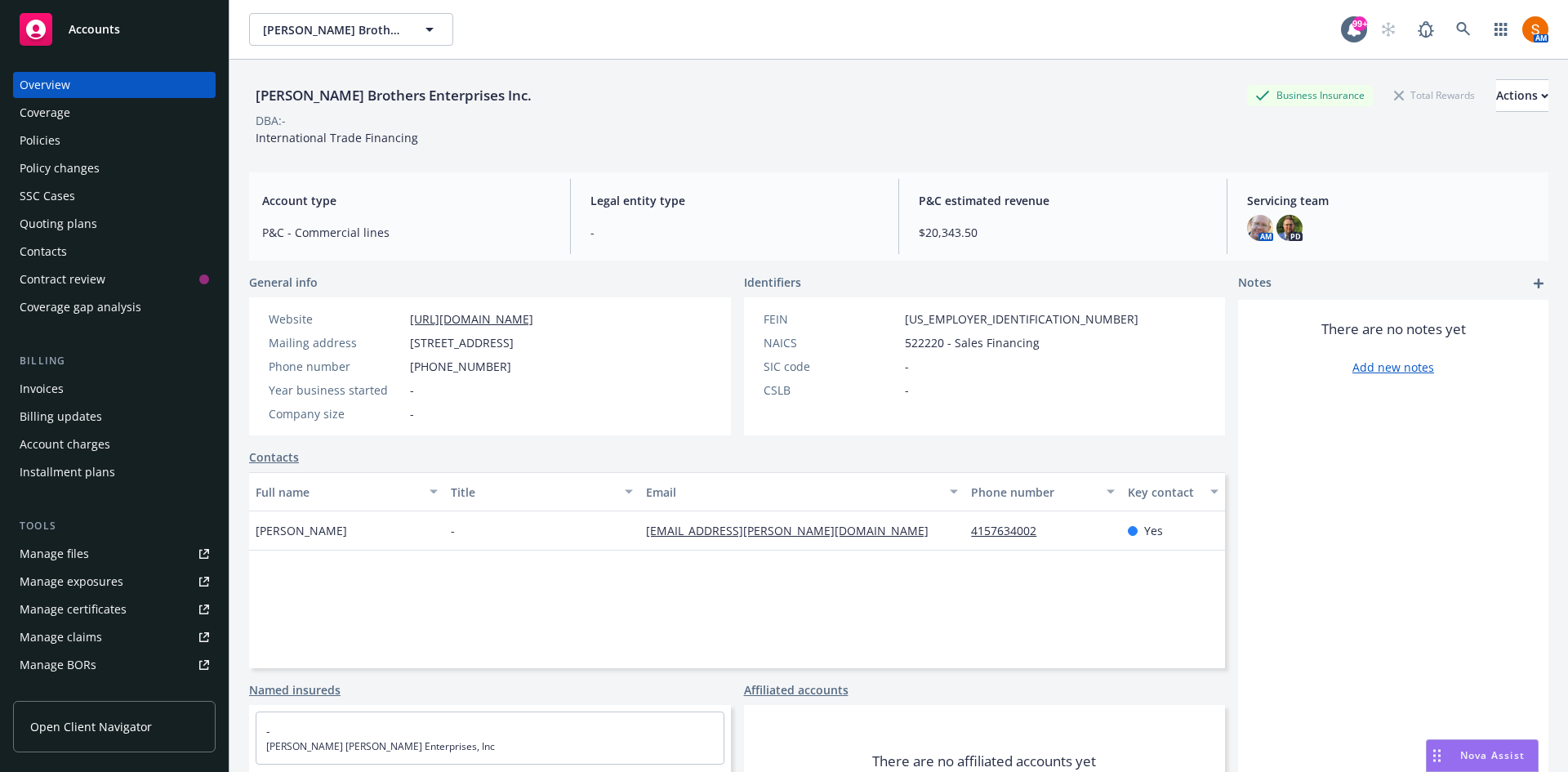
click at [85, 143] on div "Policies" at bounding box center [115, 140] width 189 height 26
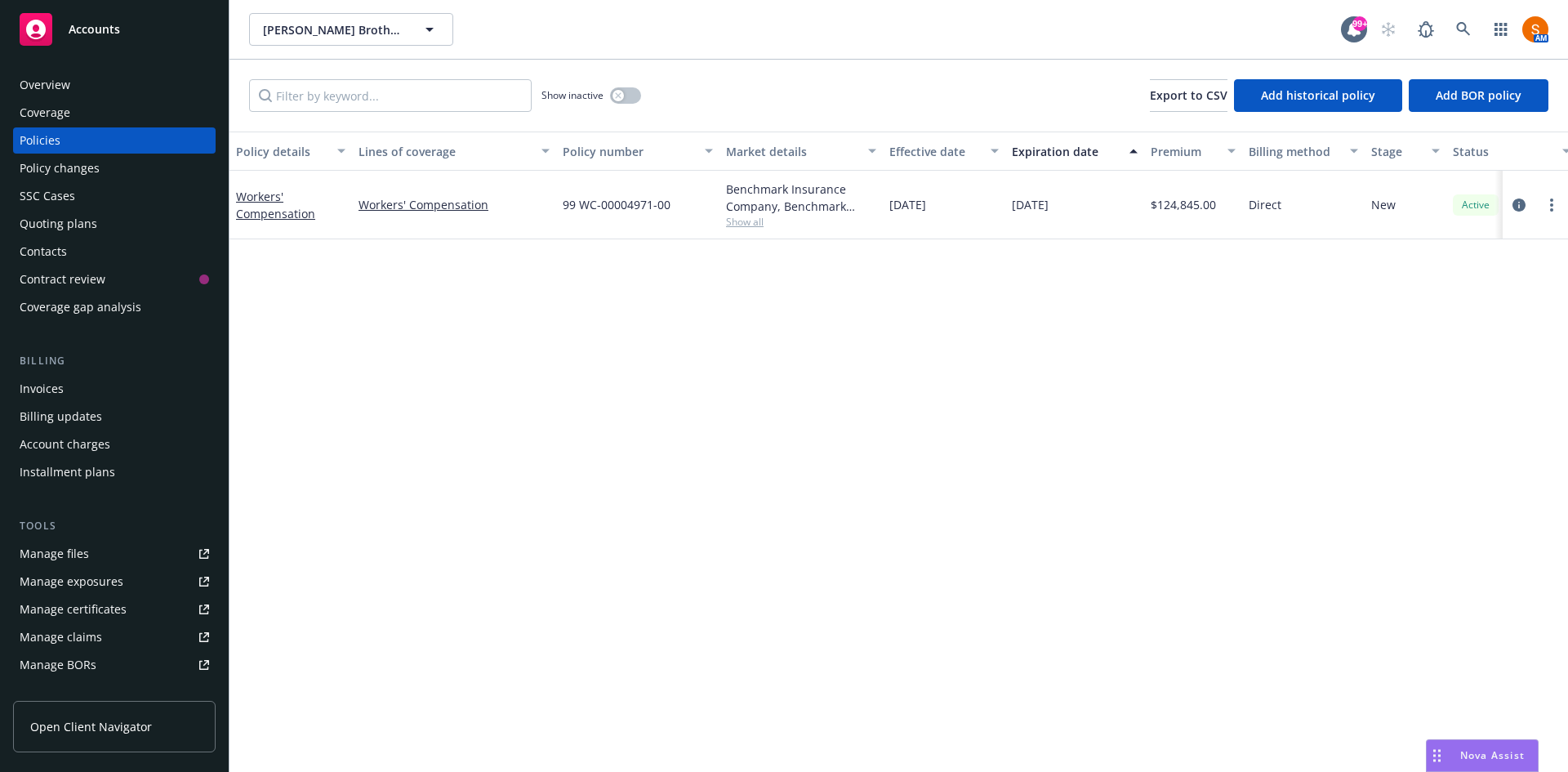
click at [81, 472] on div "Installment plans" at bounding box center [67, 472] width 96 height 26
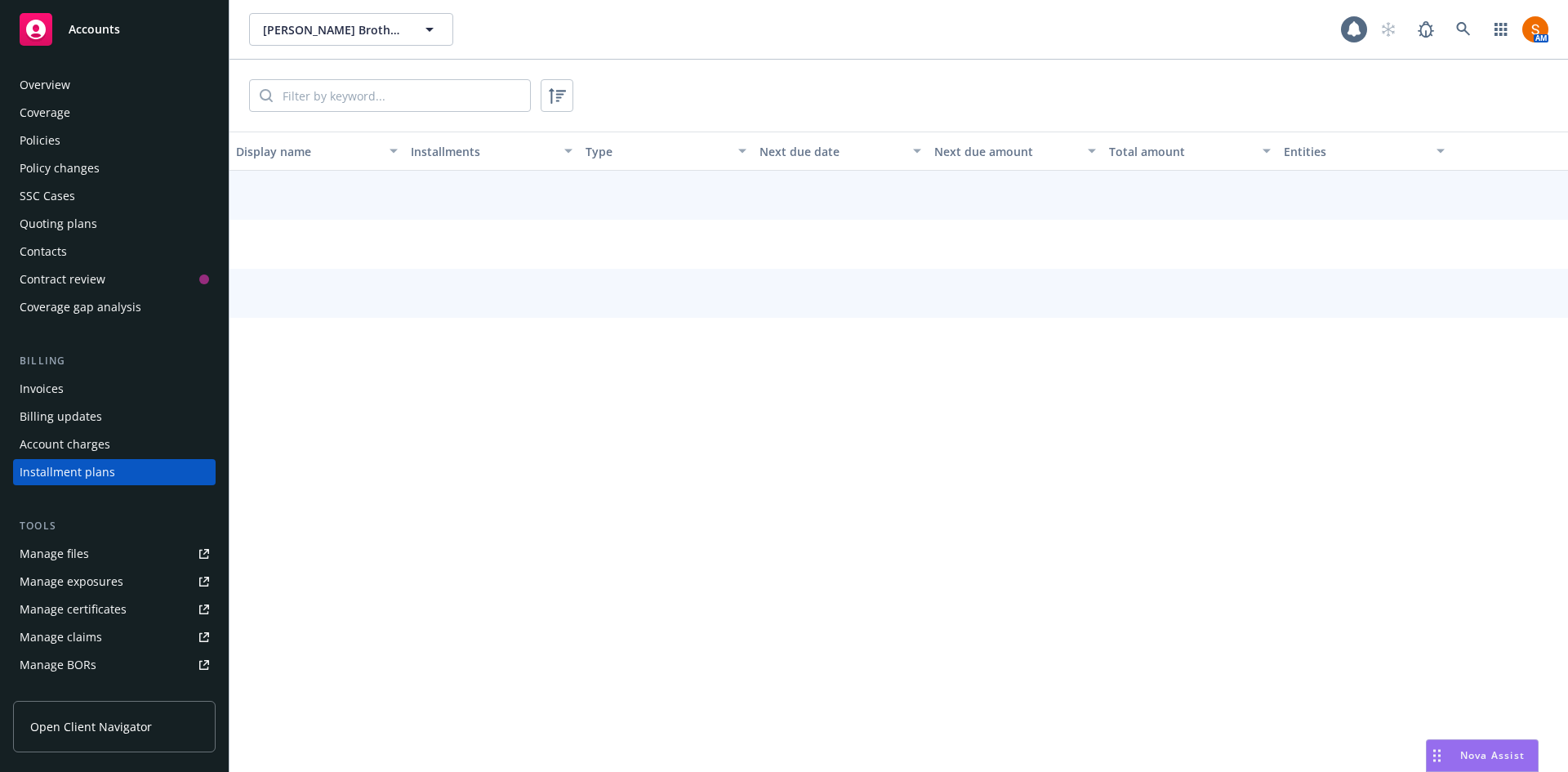
scroll to position [60, 0]
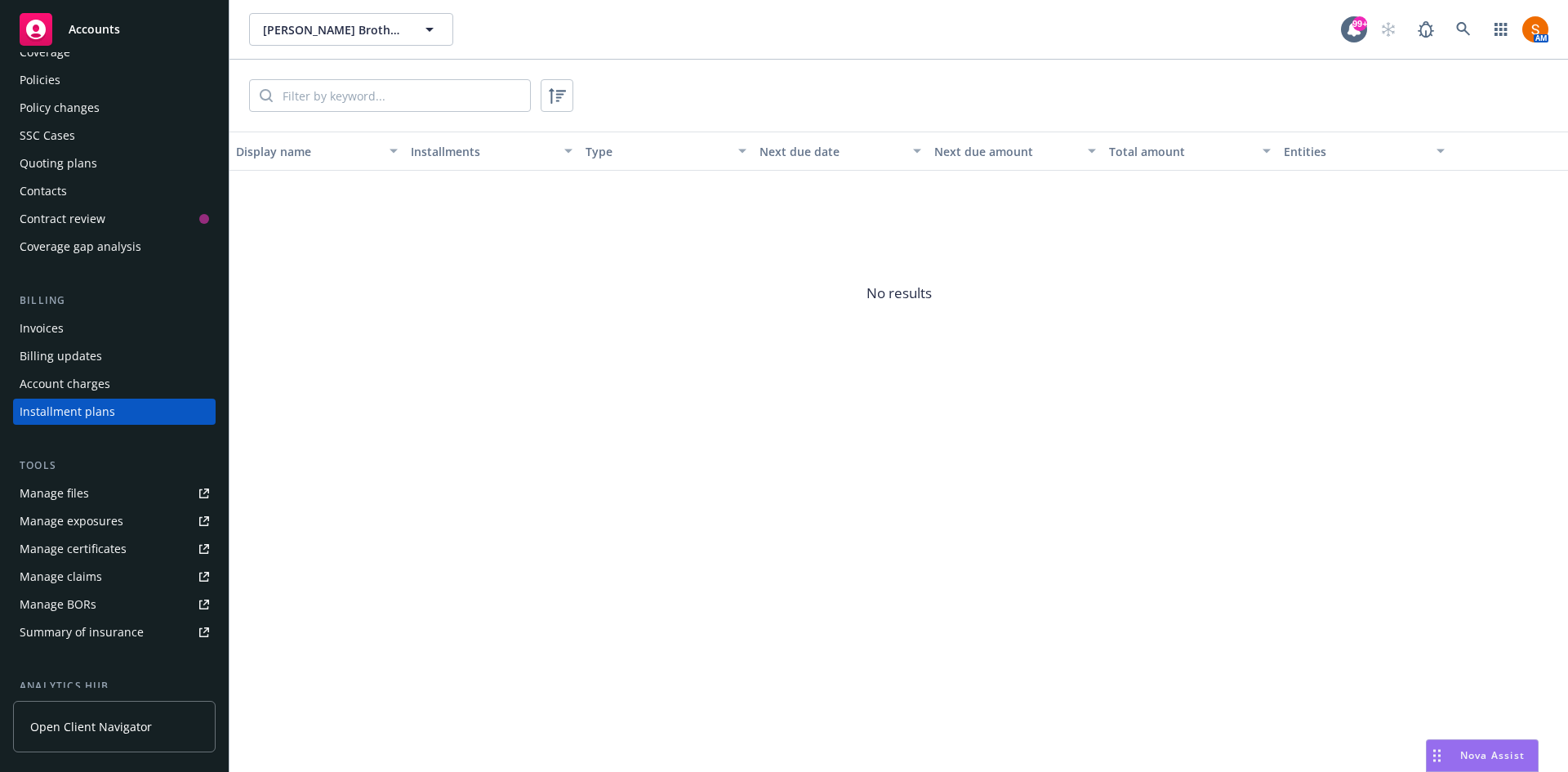
click at [90, 320] on div "Invoices" at bounding box center [115, 328] width 189 height 26
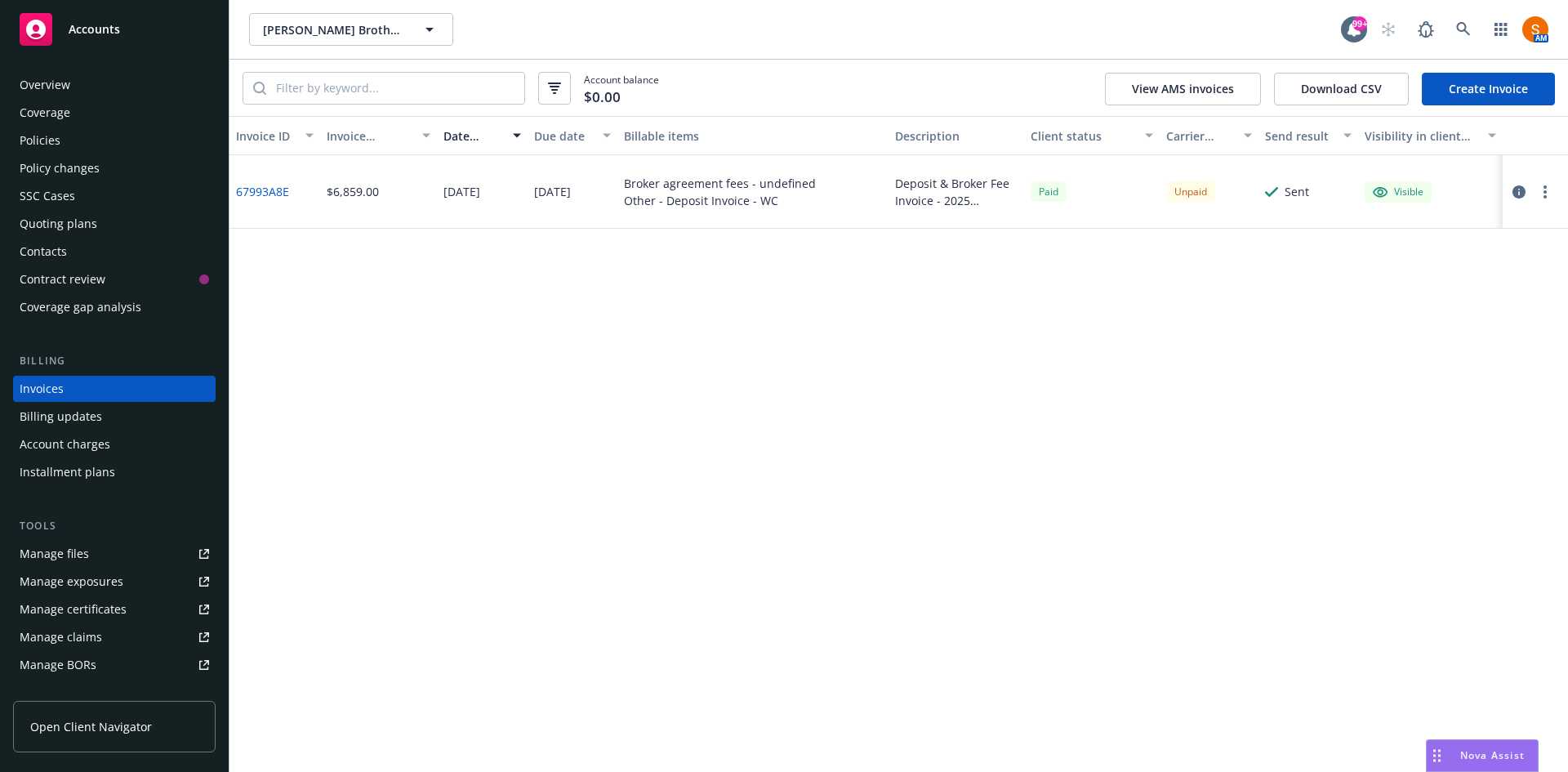
click at [1523, 191] on icon "button" at bounding box center [1519, 192] width 13 height 13
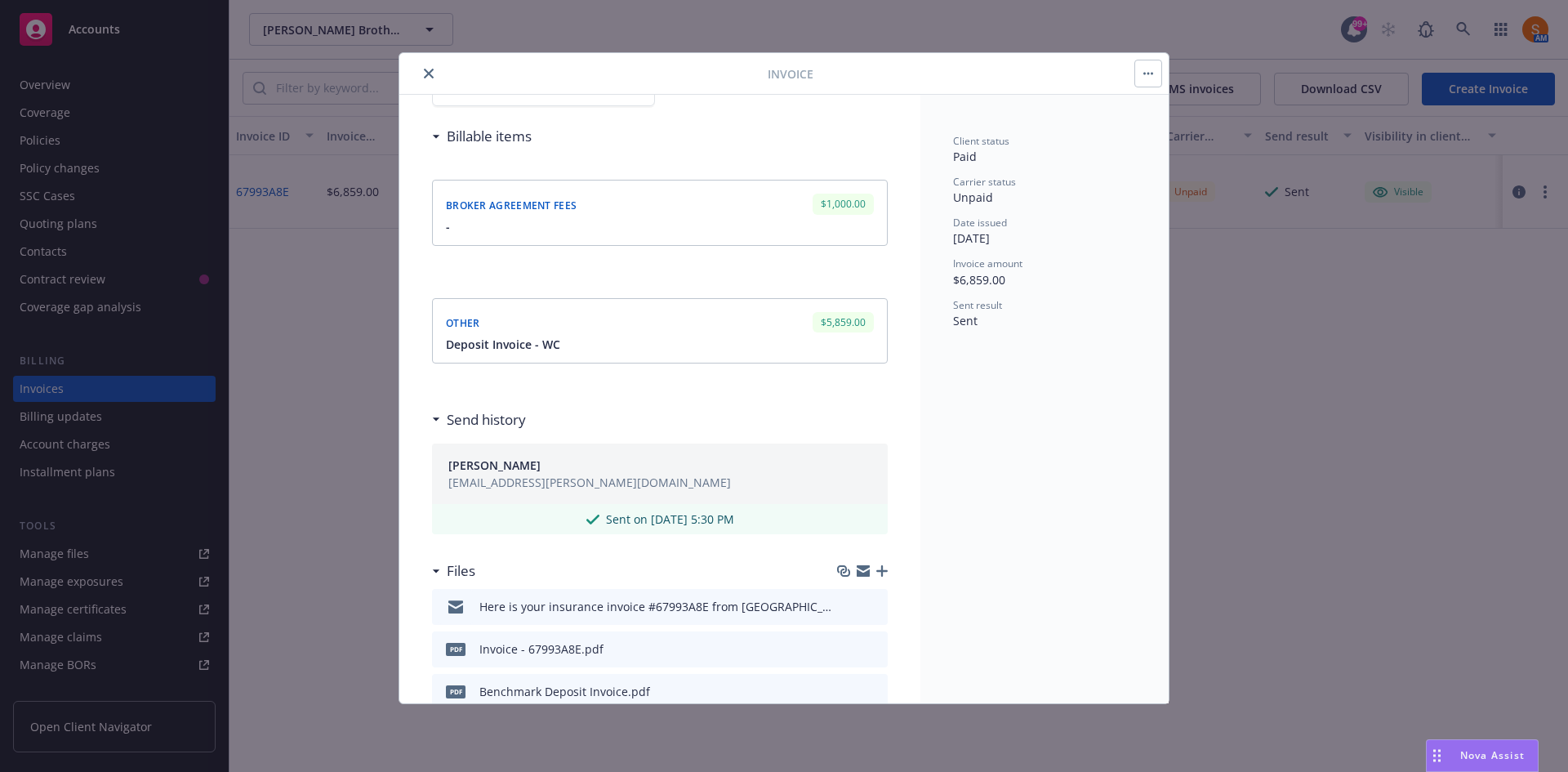
scroll to position [171, 0]
click at [543, 347] on span "Deposit Invoice - WC" at bounding box center [503, 343] width 115 height 17
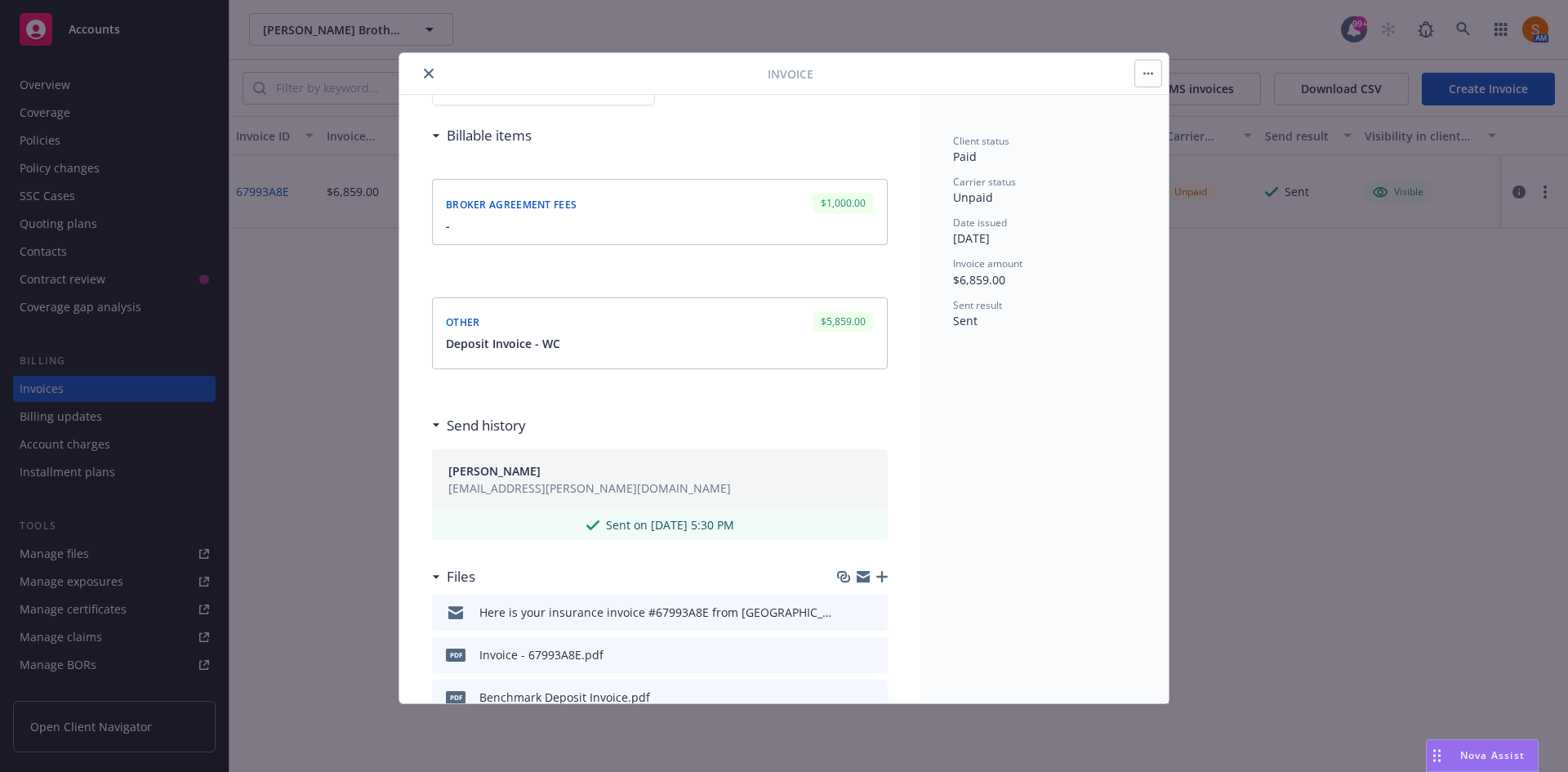
scroll to position [247, 0]
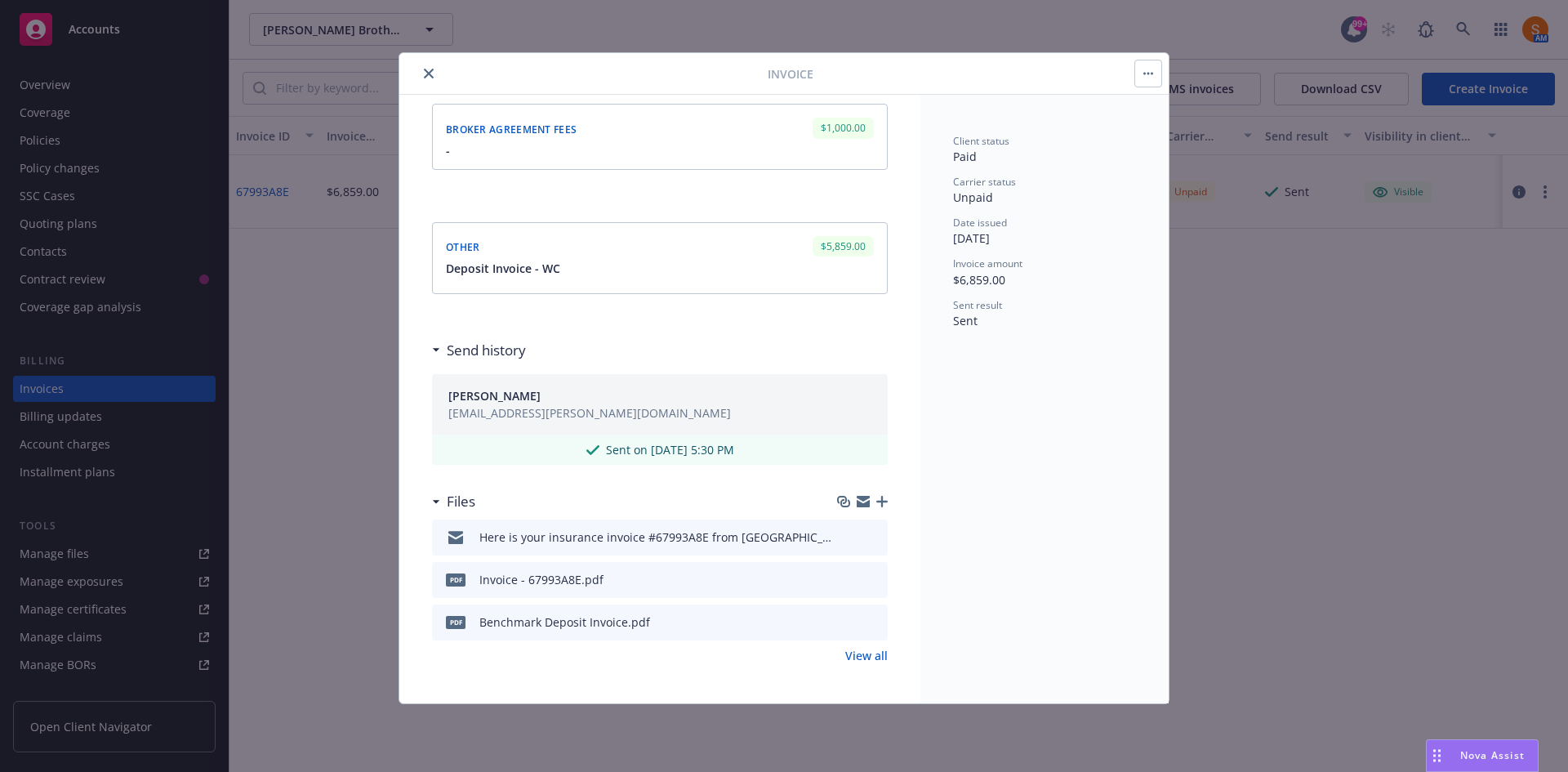
click at [430, 65] on button "close" at bounding box center [429, 74] width 20 height 20
